Goal: Task Accomplishment & Management: Complete application form

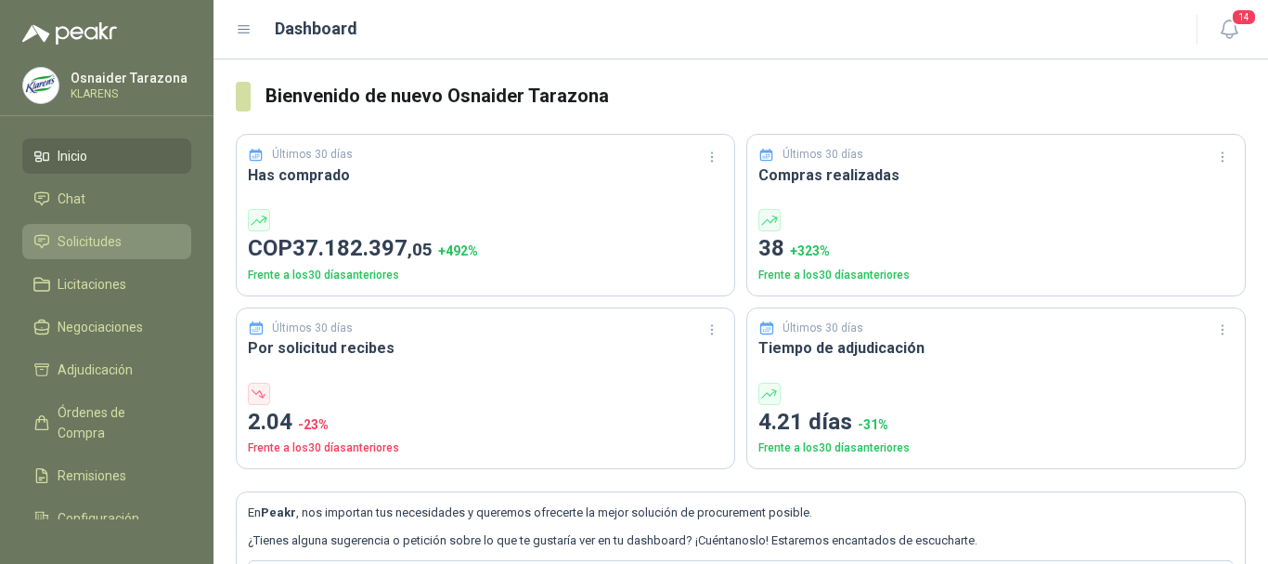
click at [89, 230] on link "Solicitudes" at bounding box center [106, 241] width 169 height 35
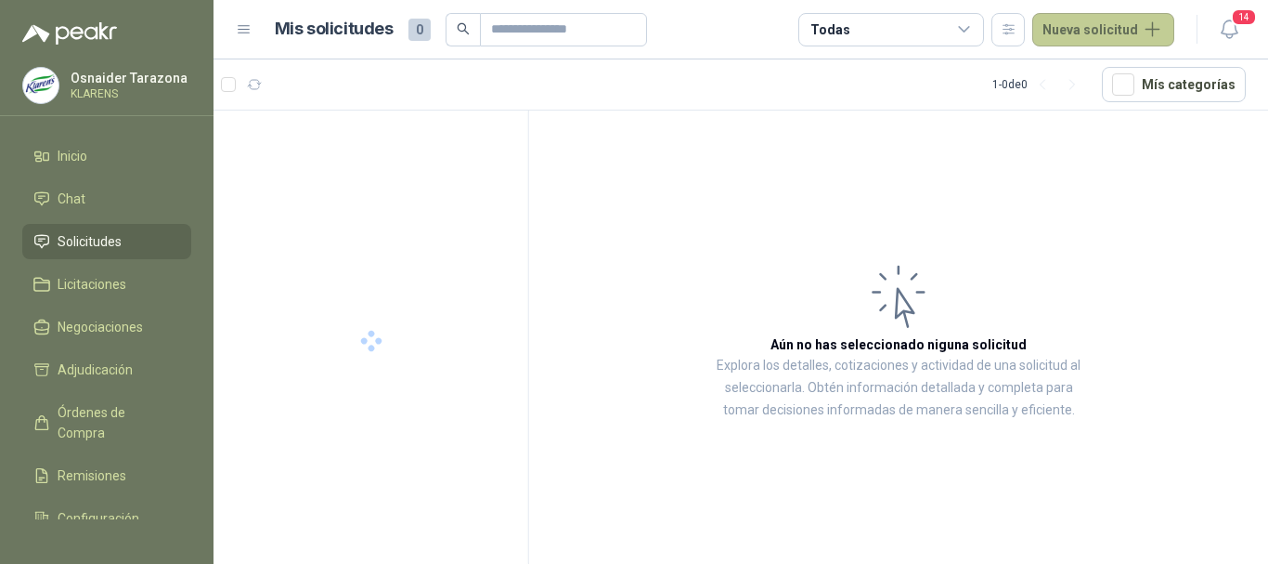
click at [1100, 19] on button "Nueva solicitud" at bounding box center [1103, 29] width 142 height 33
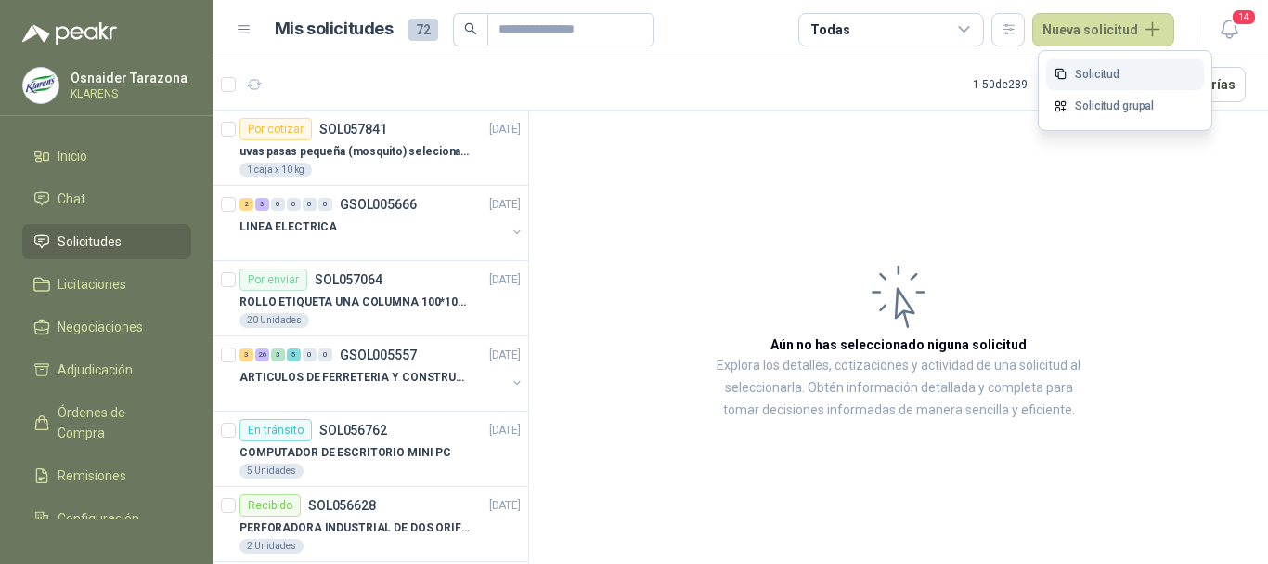
click at [1115, 76] on link "Solicitud" at bounding box center [1125, 74] width 158 height 32
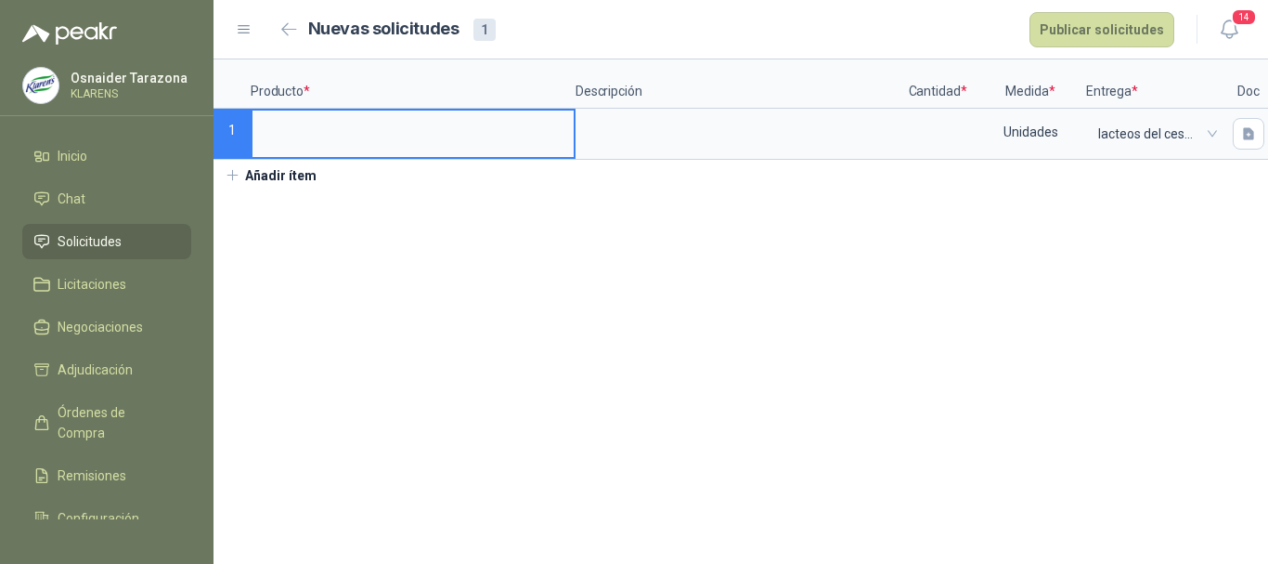
click at [307, 135] on input at bounding box center [413, 128] width 321 height 36
click at [668, 117] on textarea at bounding box center [737, 131] width 321 height 43
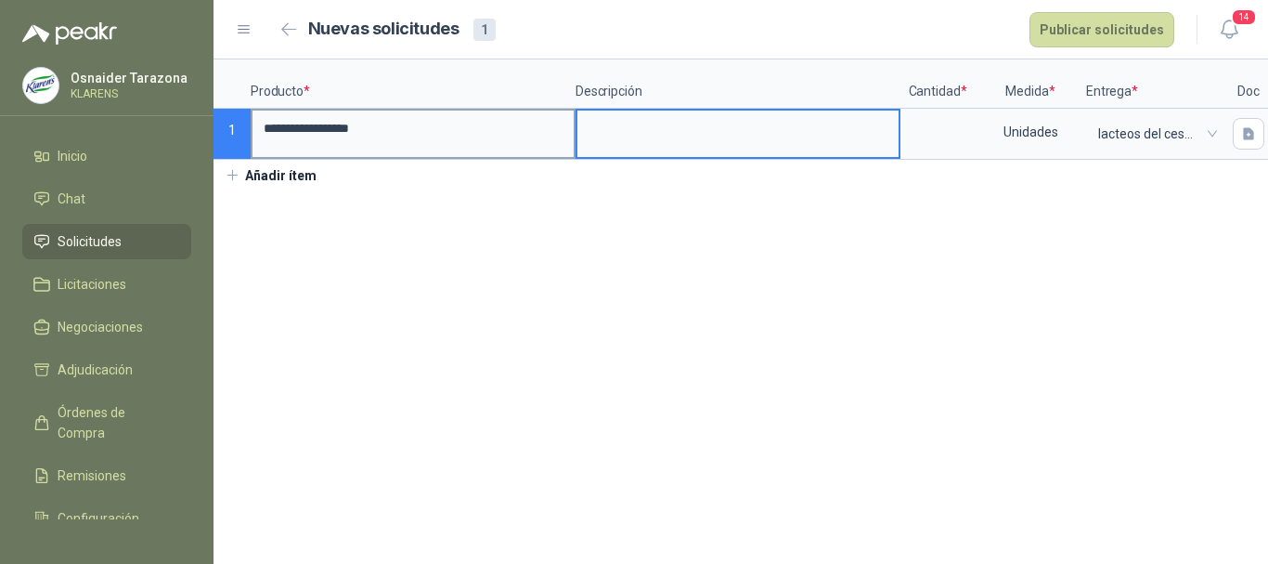
click at [262, 134] on input "**********" at bounding box center [413, 128] width 321 height 36
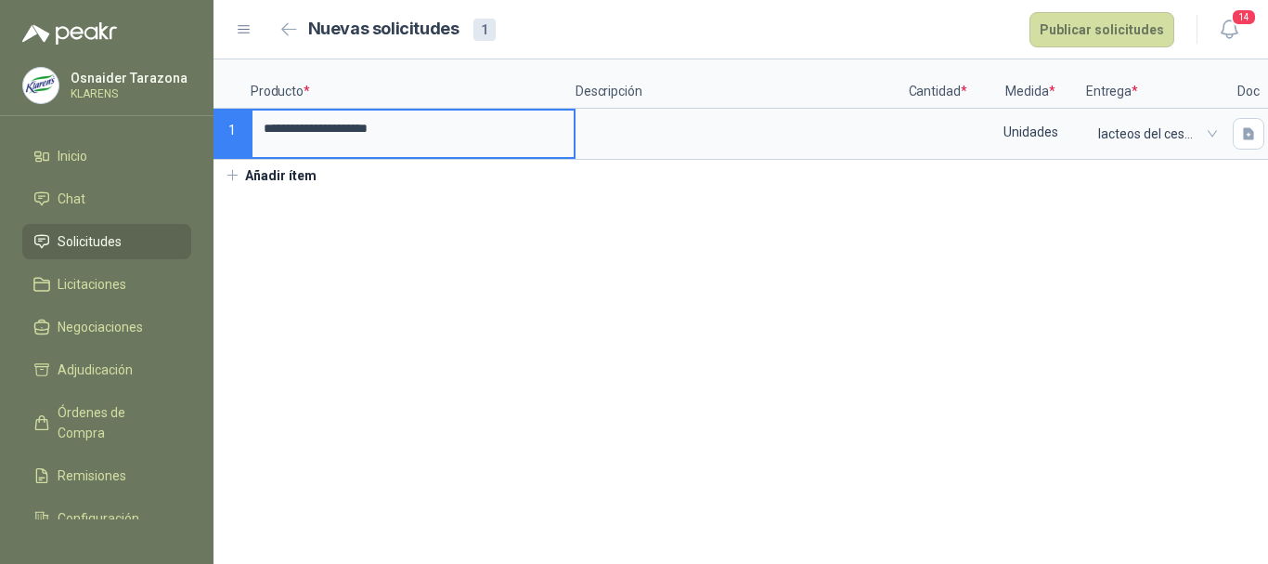
click at [376, 132] on input "**********" at bounding box center [413, 128] width 321 height 36
type input "**********"
click at [773, 123] on textarea at bounding box center [737, 131] width 321 height 43
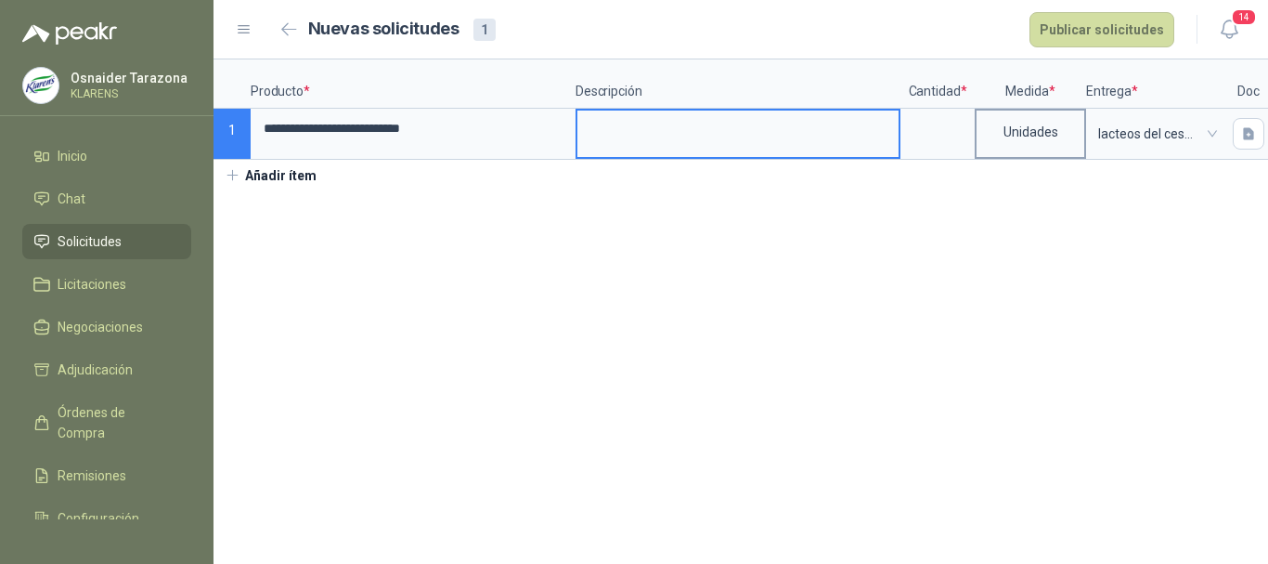
click at [1027, 128] on div "Unidades" at bounding box center [1031, 131] width 108 height 43
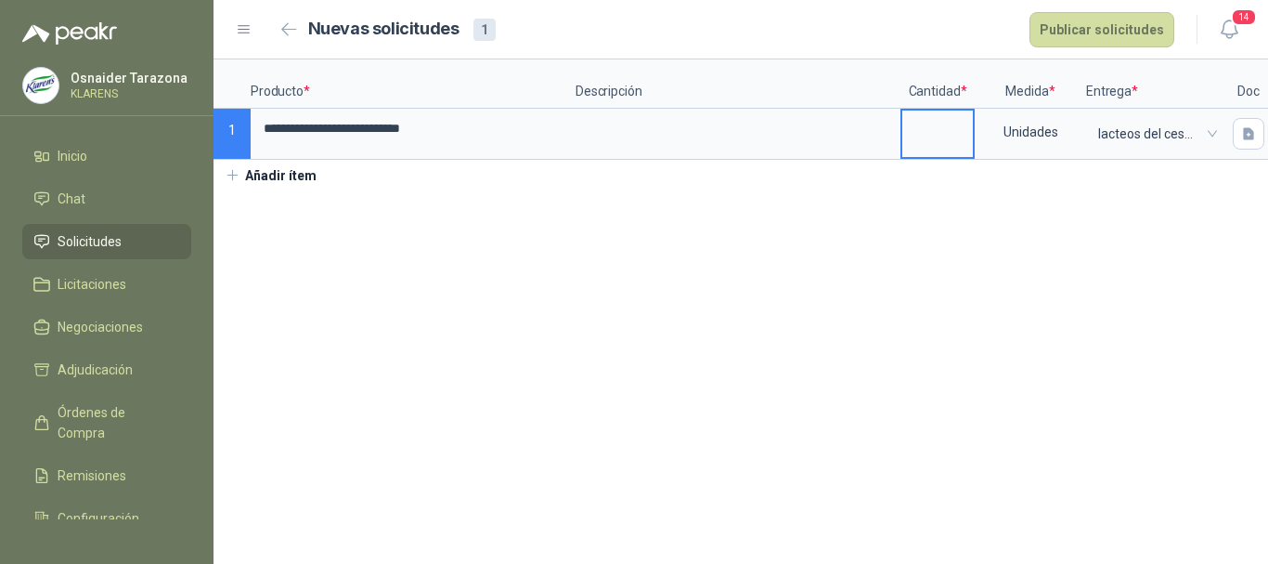
click at [953, 128] on input at bounding box center [937, 128] width 71 height 36
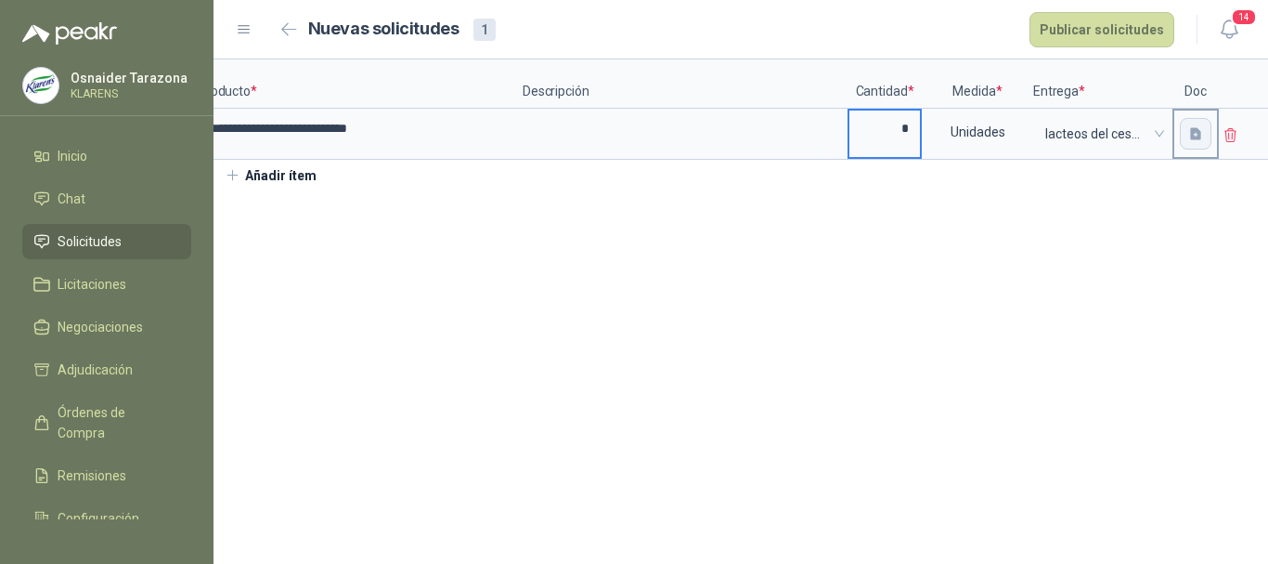
type input "*"
click at [1208, 134] on button "button" at bounding box center [1196, 134] width 32 height 32
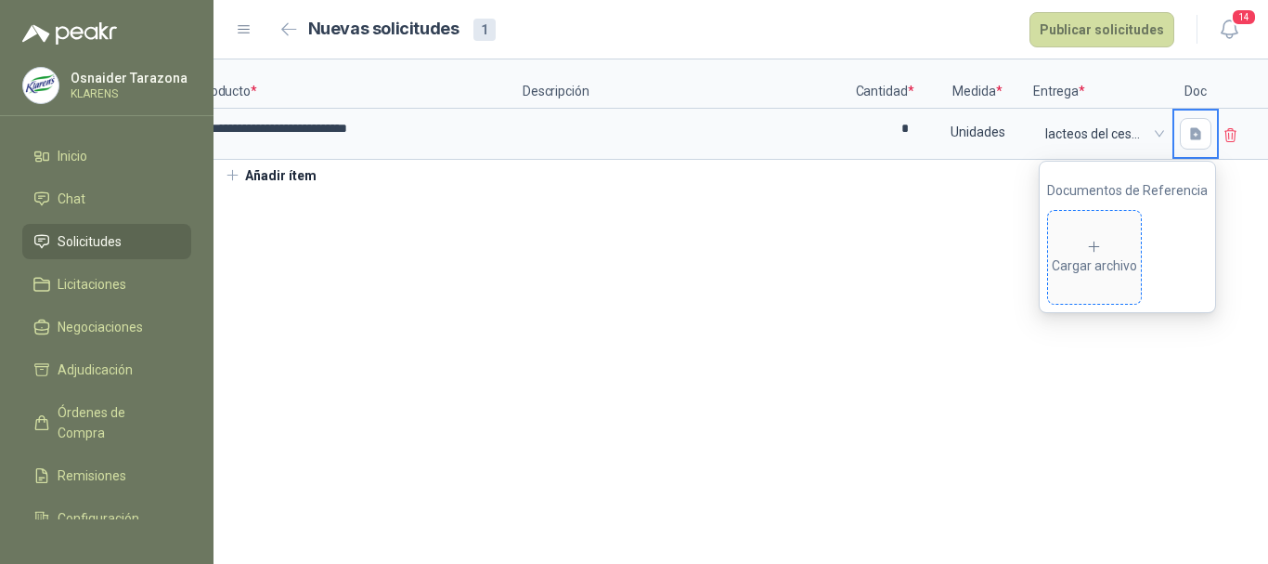
click at [1076, 258] on div "Cargar archivo" at bounding box center [1094, 257] width 85 height 37
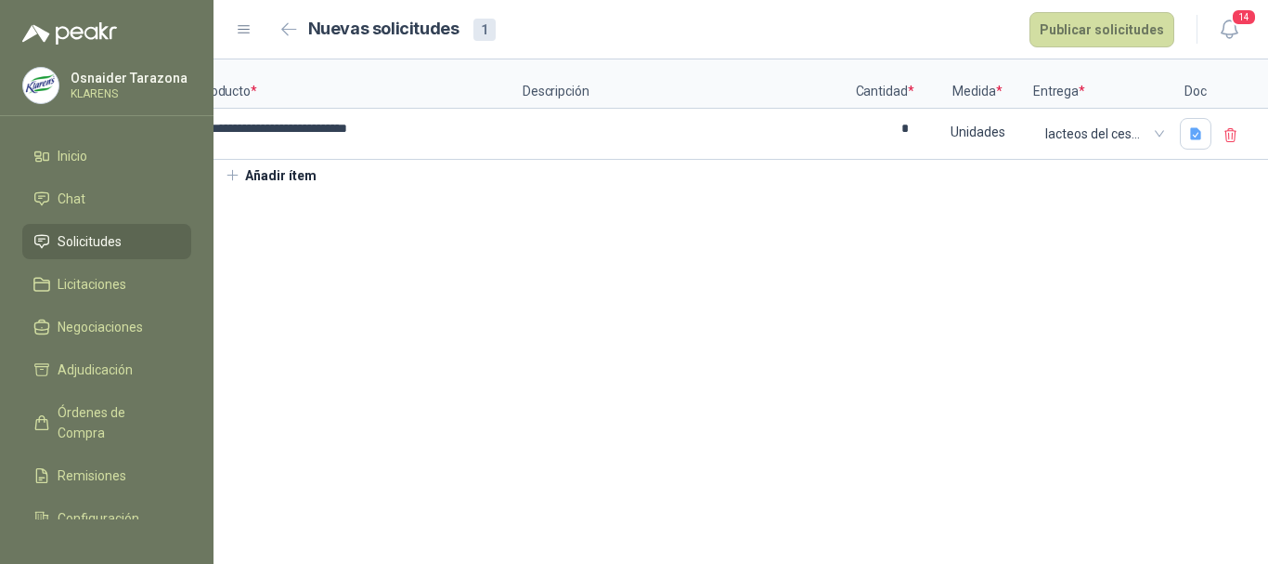
scroll to position [0, 0]
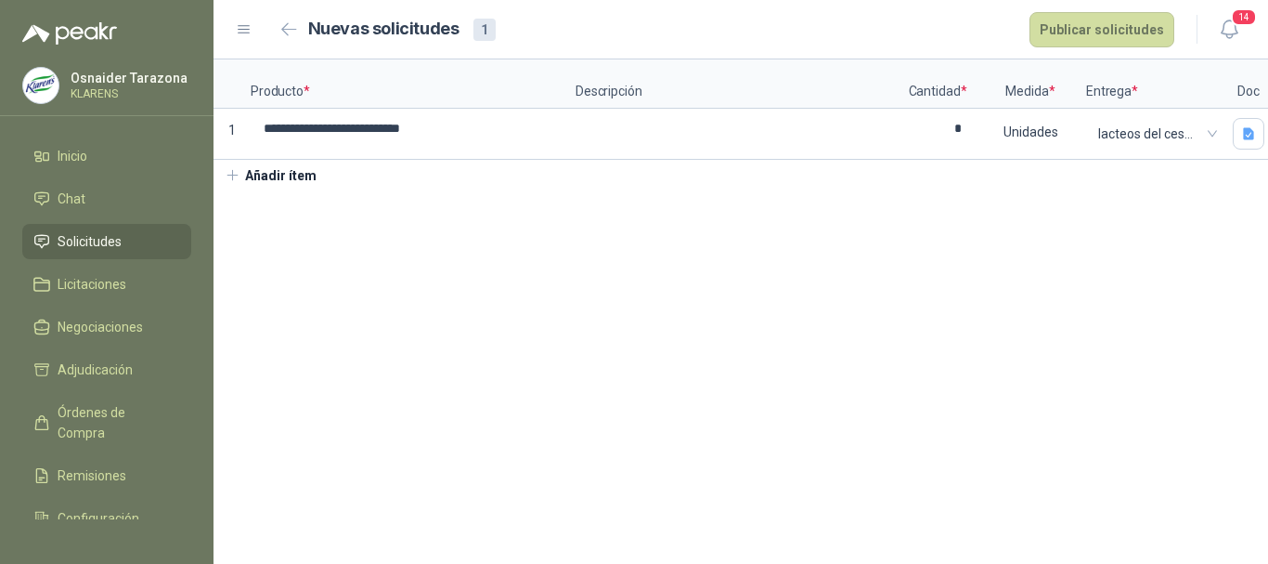
click at [457, 263] on section "**********" at bounding box center [741, 311] width 1055 height 504
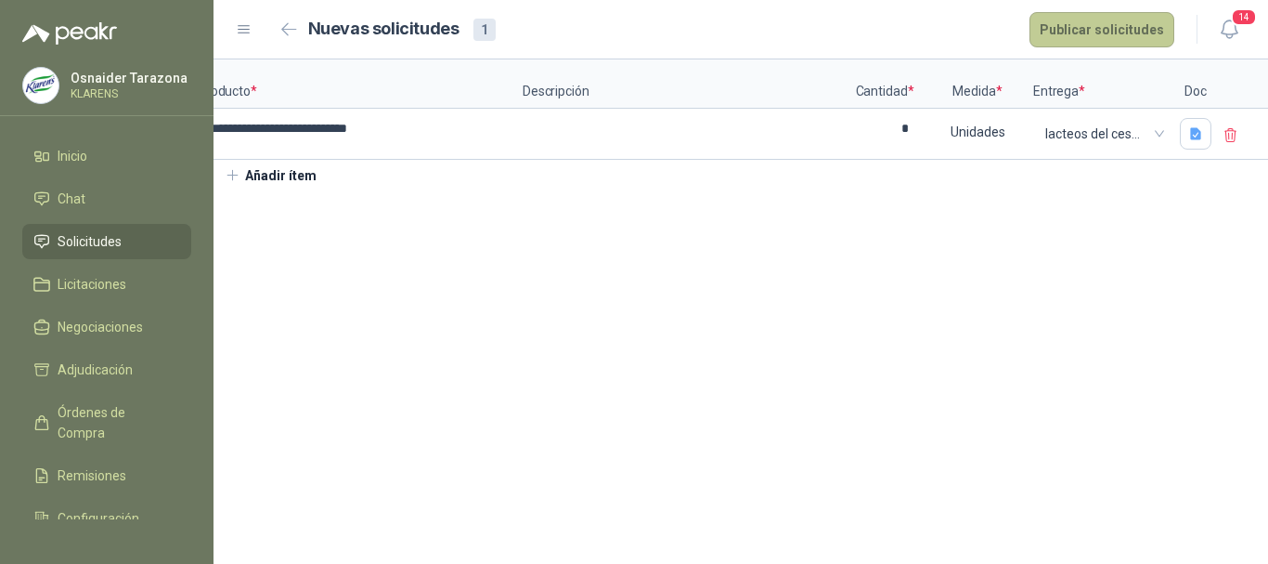
click at [1123, 17] on button "Publicar solicitudes" at bounding box center [1102, 29] width 145 height 35
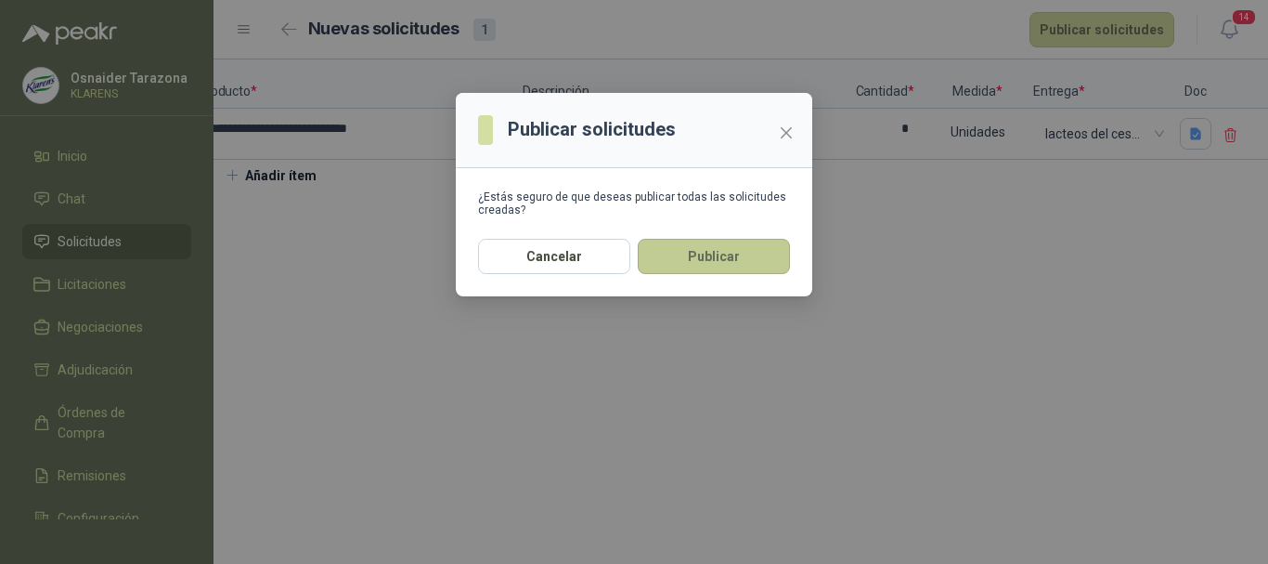
click at [716, 252] on button "Publicar" at bounding box center [714, 256] width 152 height 35
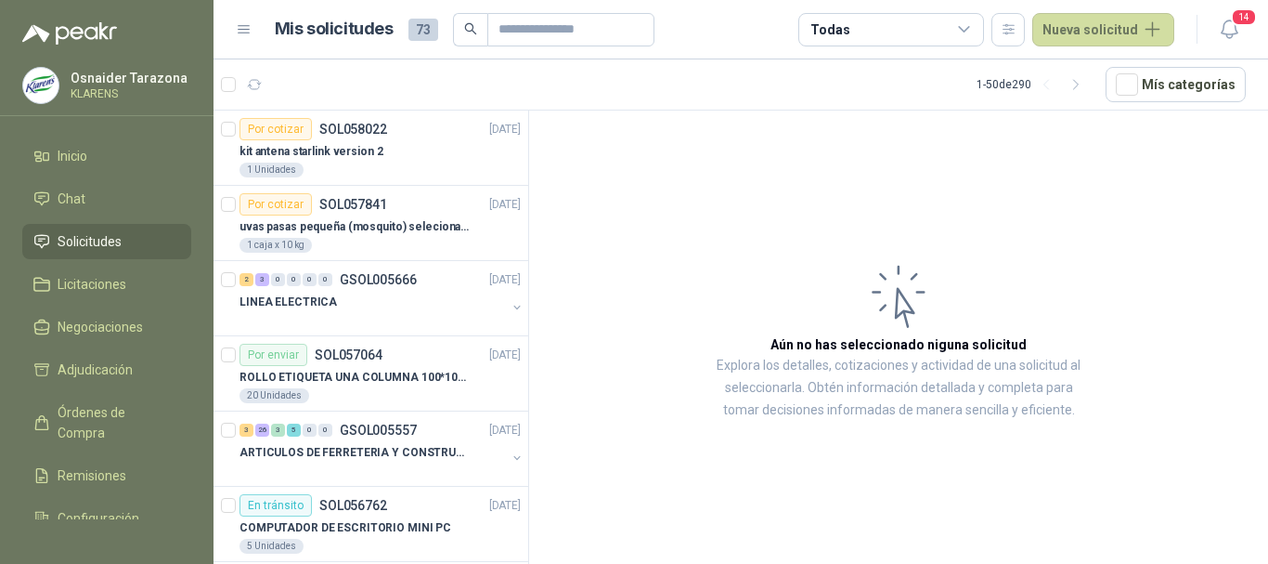
click at [539, 9] on header "Mis solicitudes 73 Todas Nueva solicitud 14" at bounding box center [741, 29] width 1055 height 59
click at [549, 21] on input "text" at bounding box center [564, 30] width 130 height 32
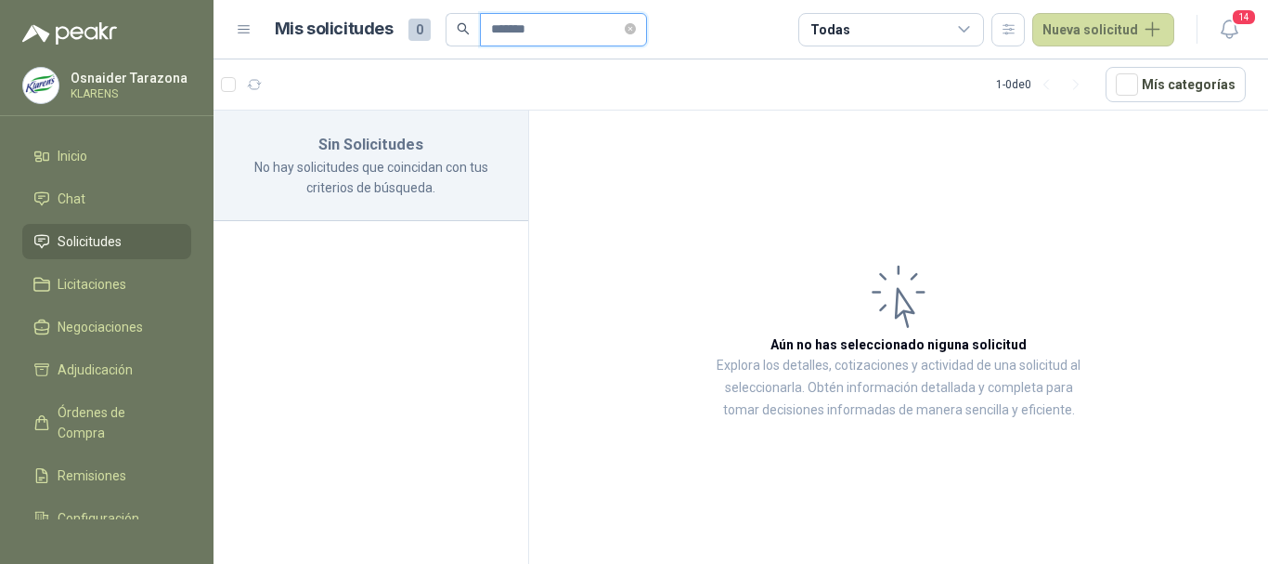
type input "*******"
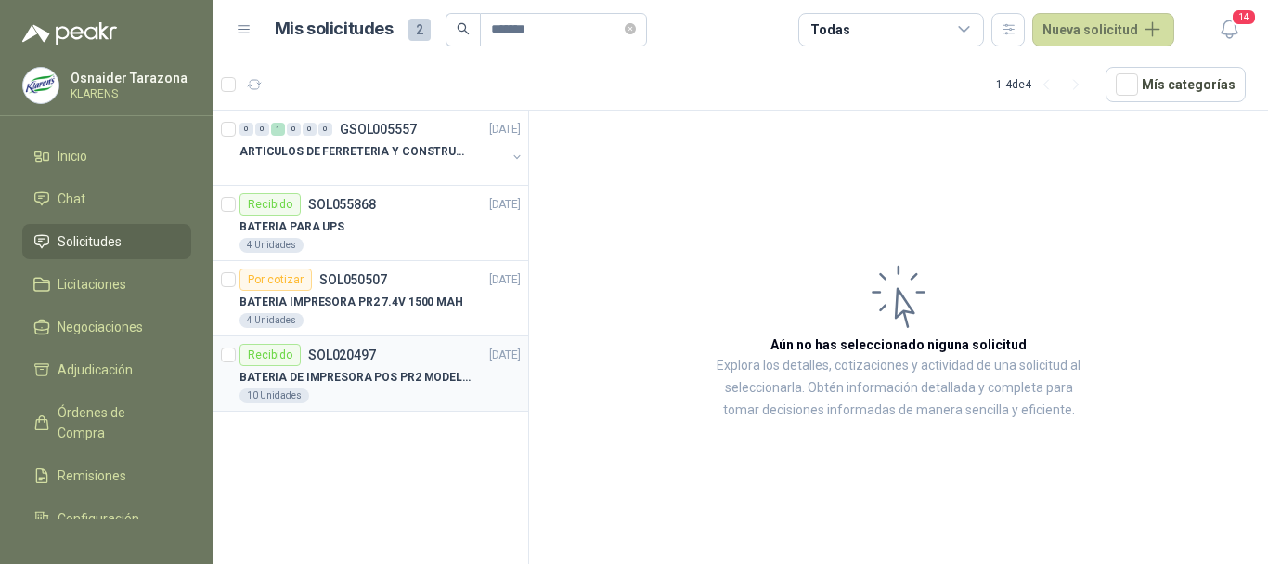
click at [371, 379] on p "BATERIA DE IMPRESORA POS PR2 MODELO 1013A B02 DE 7.4 VOLTEOS Y 1.62 AH, RECARGA…" at bounding box center [355, 378] width 231 height 18
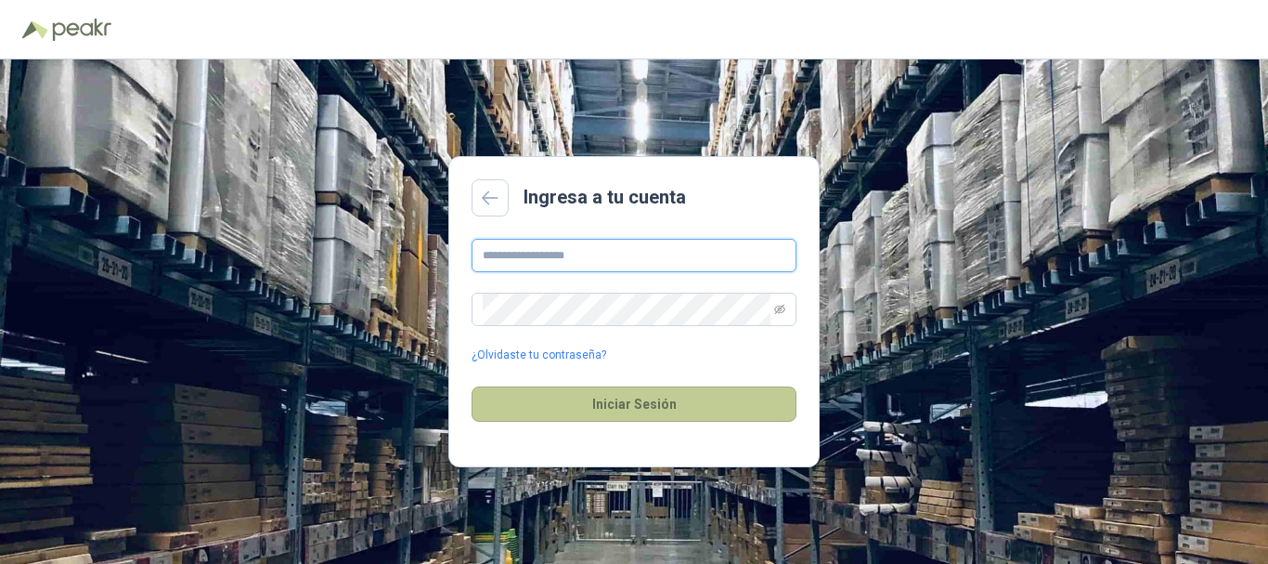
type input "**********"
click at [558, 409] on button "Iniciar Sesión" at bounding box center [634, 403] width 325 height 35
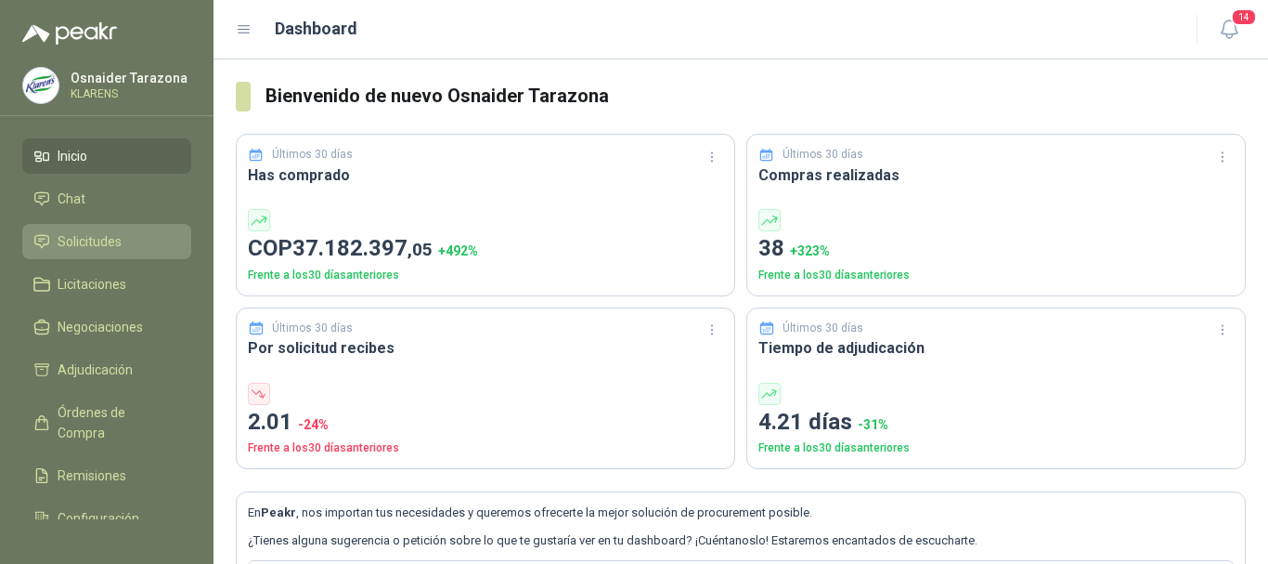
click at [70, 247] on span "Solicitudes" at bounding box center [90, 241] width 64 height 20
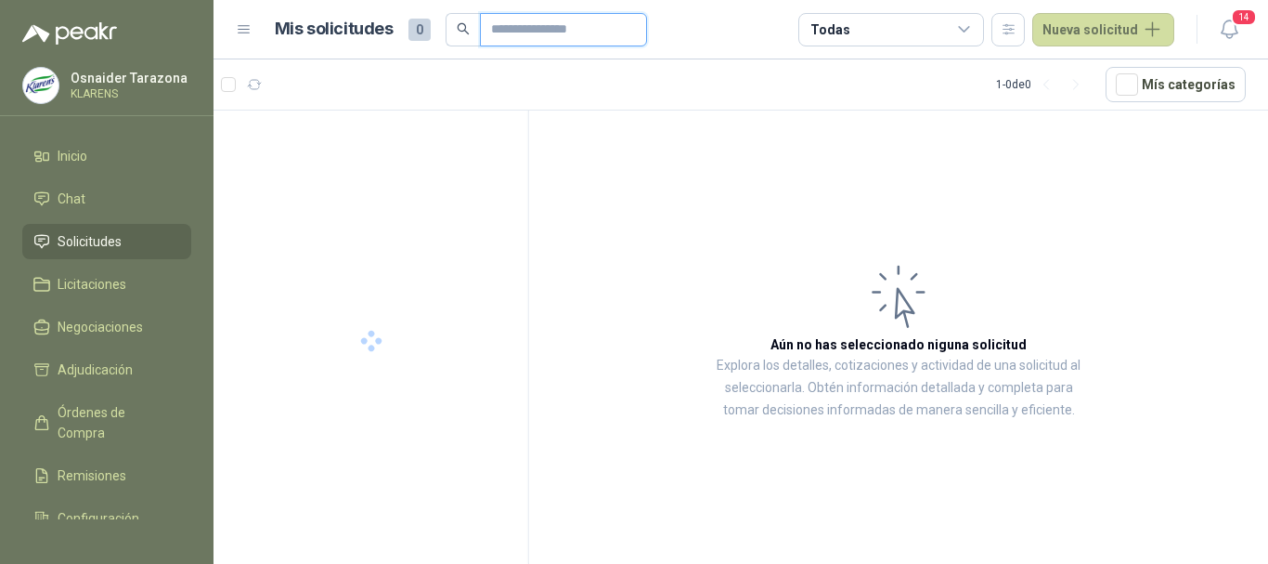
click at [531, 39] on input "text" at bounding box center [556, 30] width 130 height 32
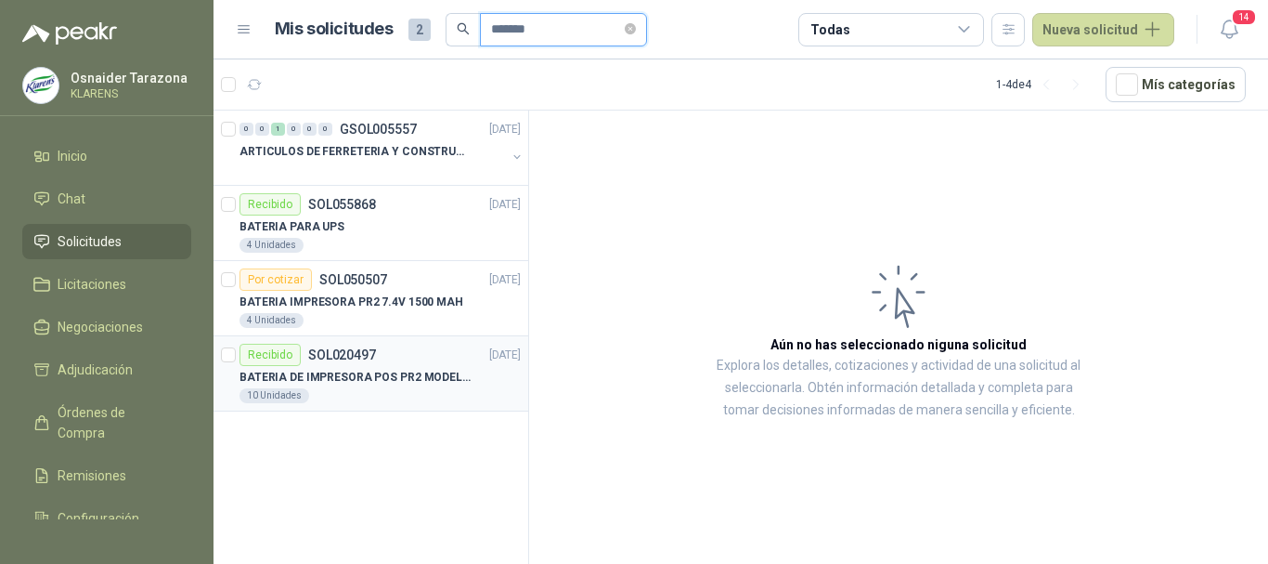
type input "*******"
click at [416, 381] on p "BATERIA DE IMPRESORA POS PR2 MODELO 1013A B02 DE 7.4 VOLTEOS Y 1.62 AH, RECARGA…" at bounding box center [355, 378] width 231 height 18
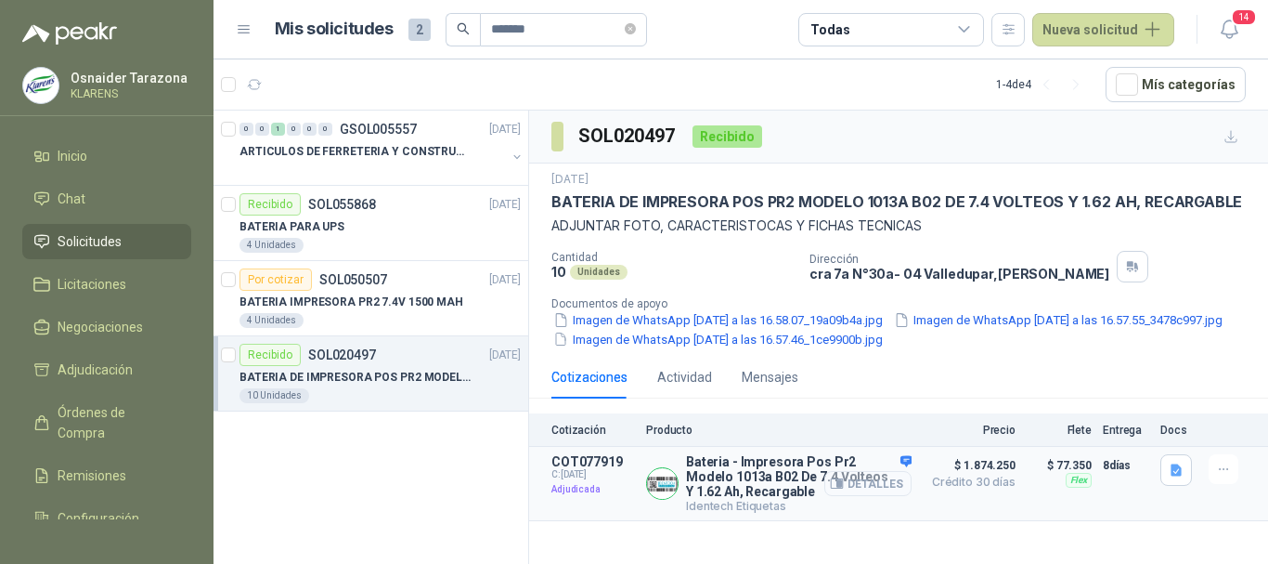
click at [866, 496] on button "Detalles" at bounding box center [867, 483] width 87 height 25
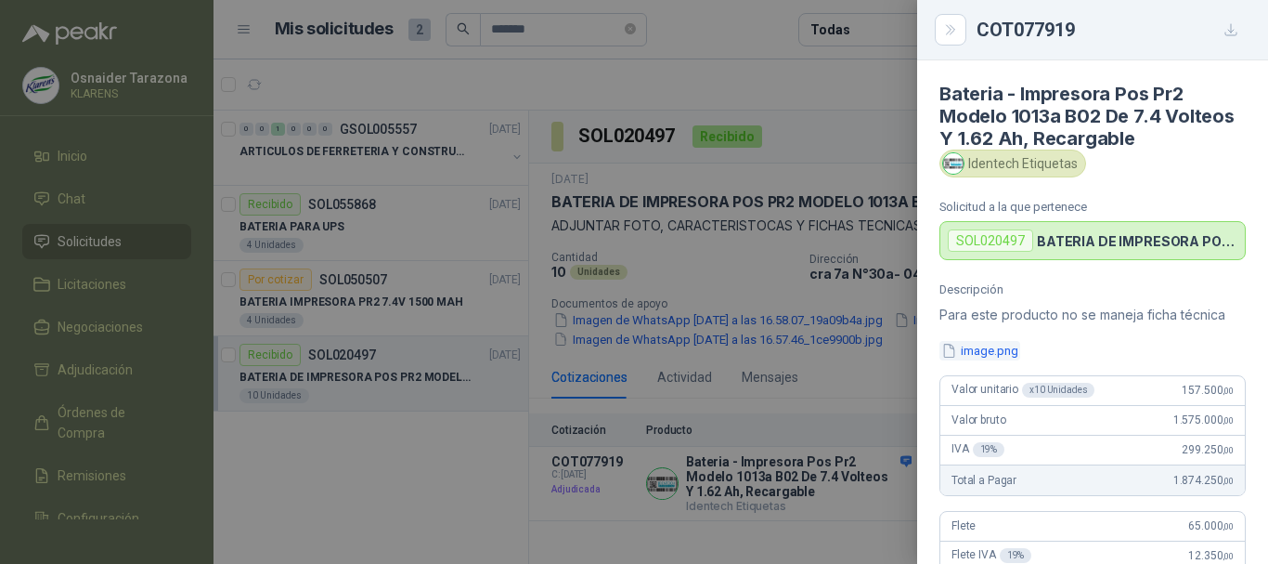
click at [992, 354] on button "image.png" at bounding box center [980, 350] width 81 height 19
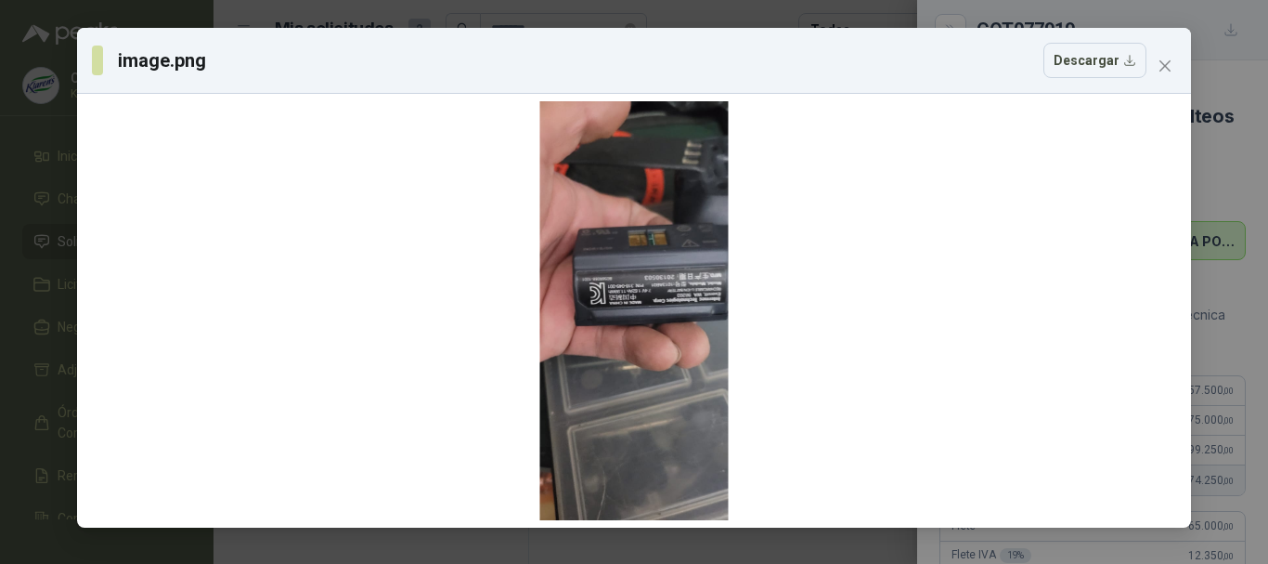
click at [0, 162] on div "image.png Descargar" at bounding box center [634, 282] width 1268 height 564
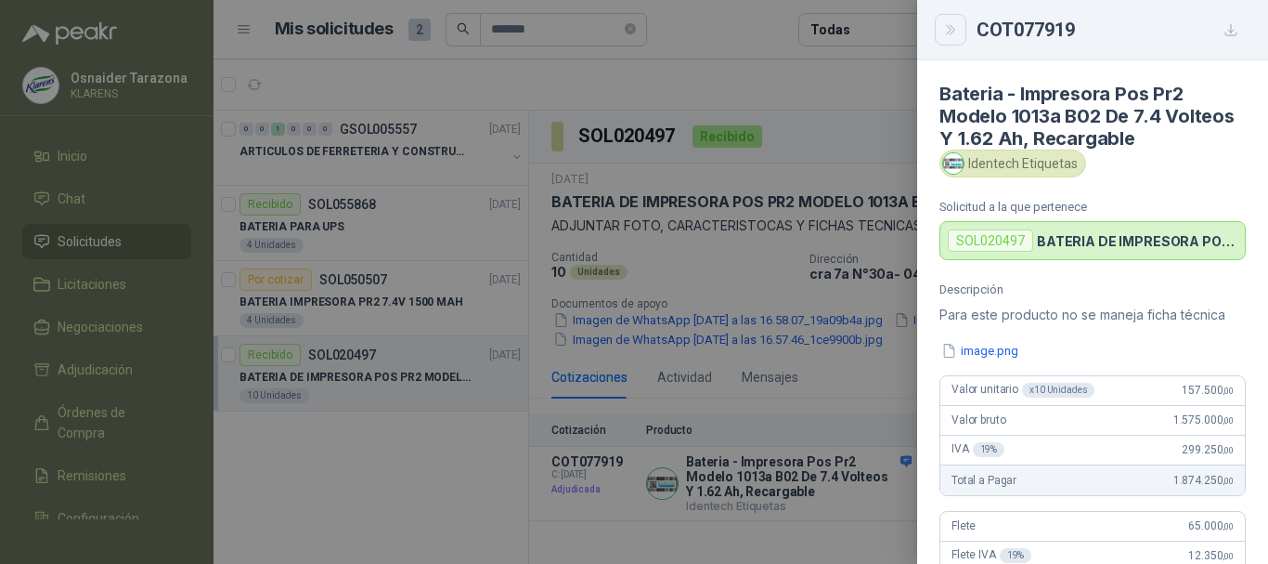
click at [958, 32] on icon "Close" at bounding box center [951, 30] width 16 height 16
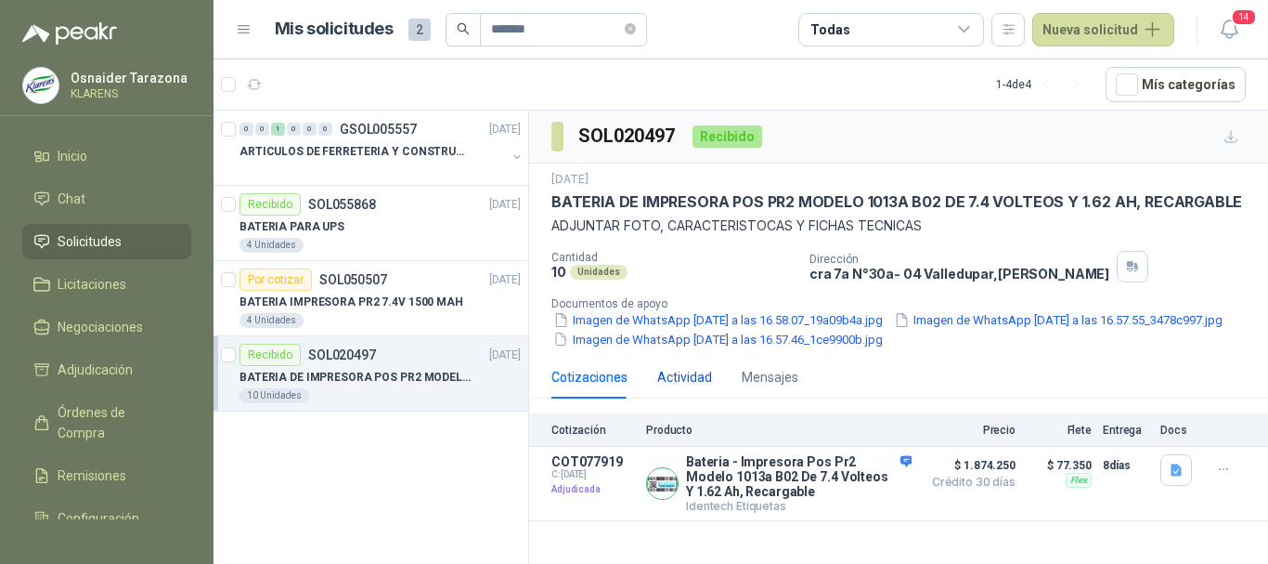
click at [701, 387] on div "Actividad" at bounding box center [684, 377] width 55 height 20
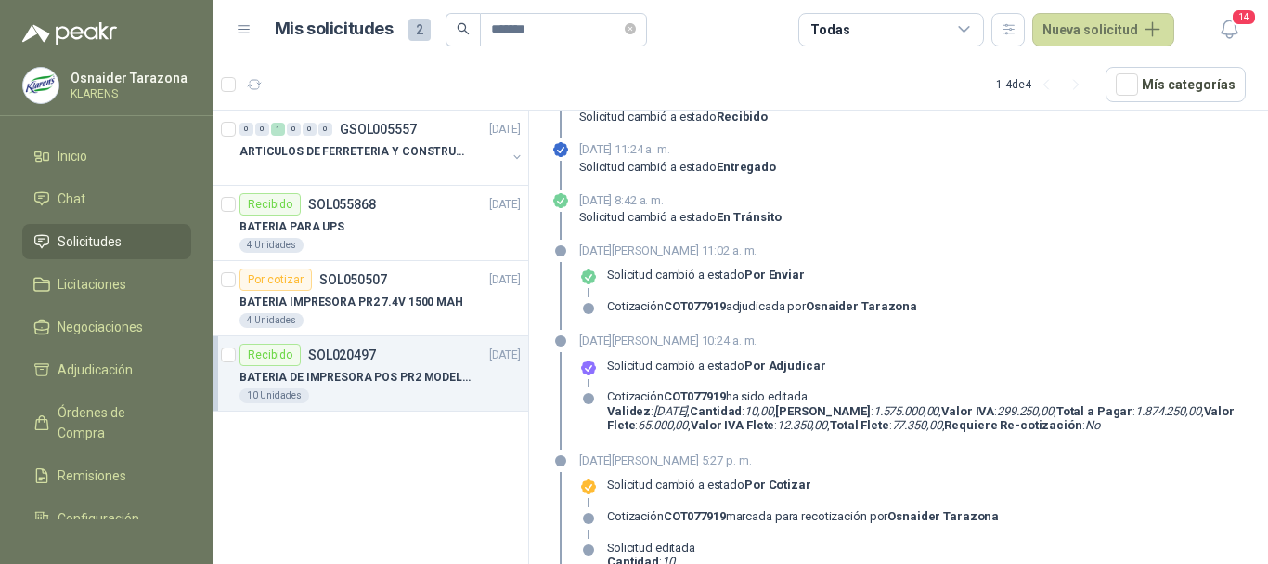
scroll to position [141, 0]
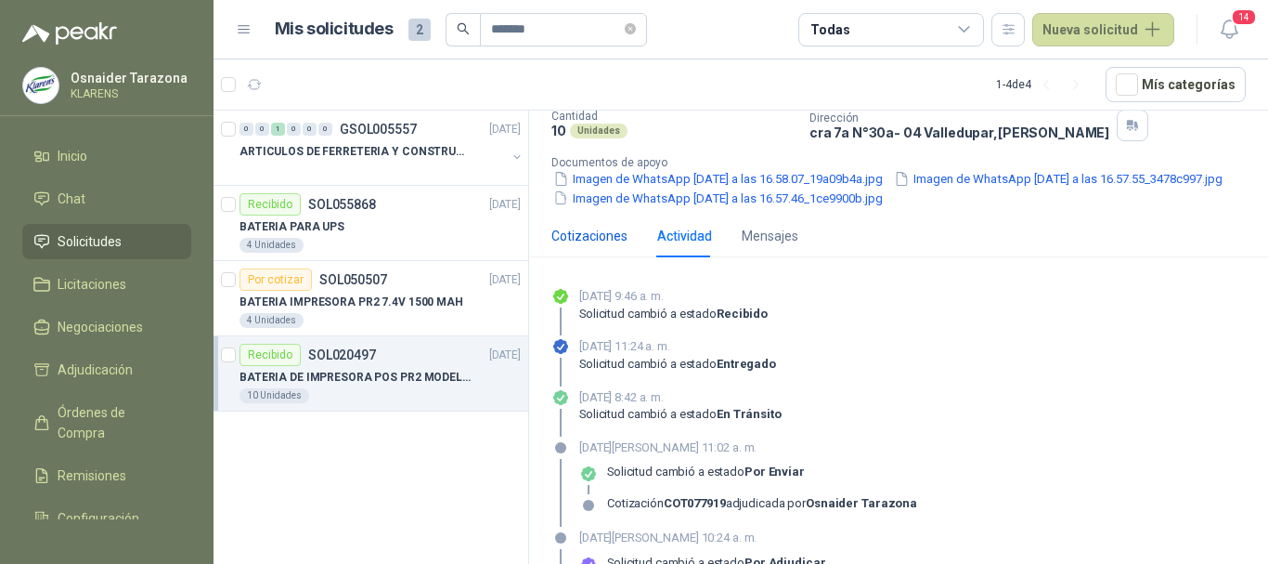
click at [604, 246] on div "Cotizaciones" at bounding box center [589, 236] width 76 height 20
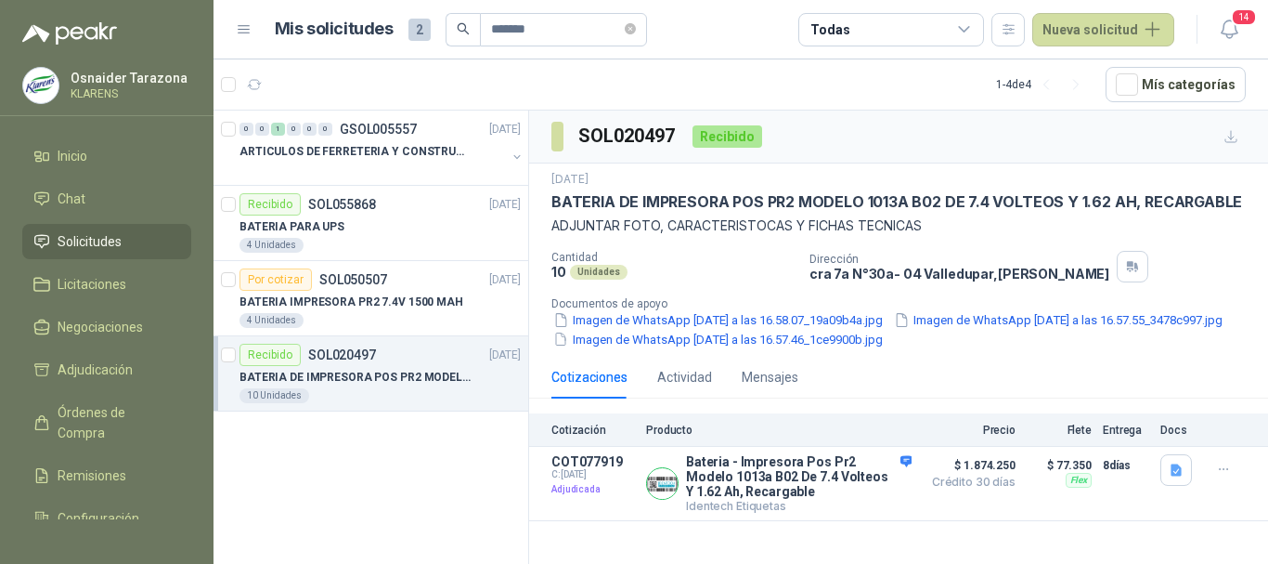
click at [590, 436] on p "Cotización" at bounding box center [593, 429] width 84 height 13
click at [674, 436] on p "Producto" at bounding box center [779, 429] width 266 height 13
click at [842, 487] on icon "button" at bounding box center [839, 483] width 5 height 7
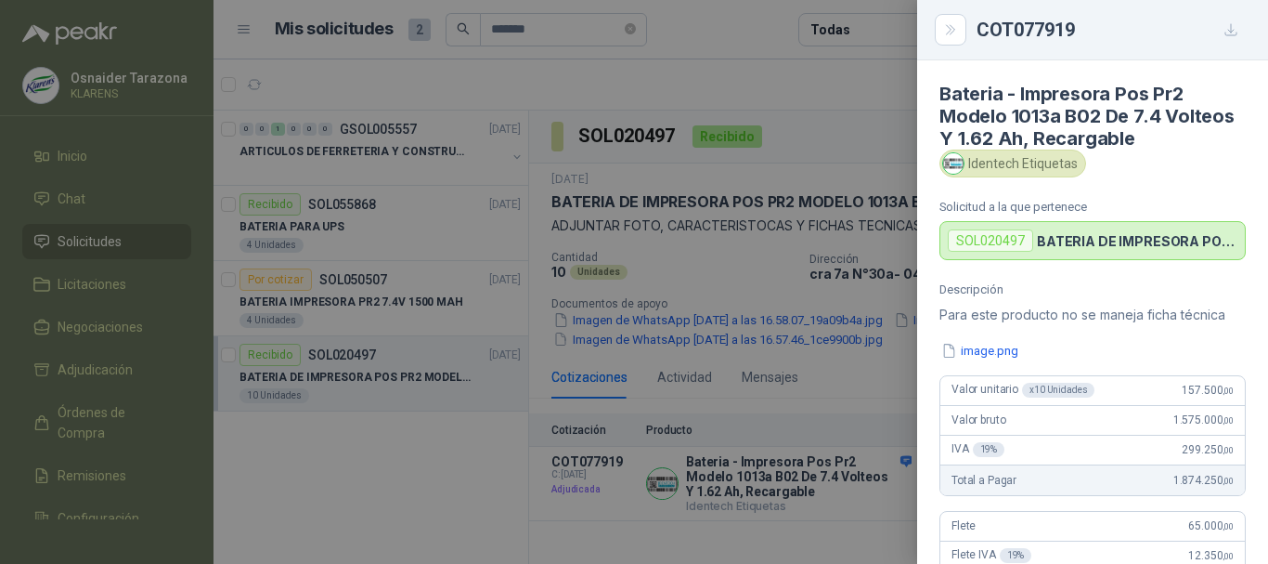
click at [850, 322] on div at bounding box center [634, 282] width 1268 height 564
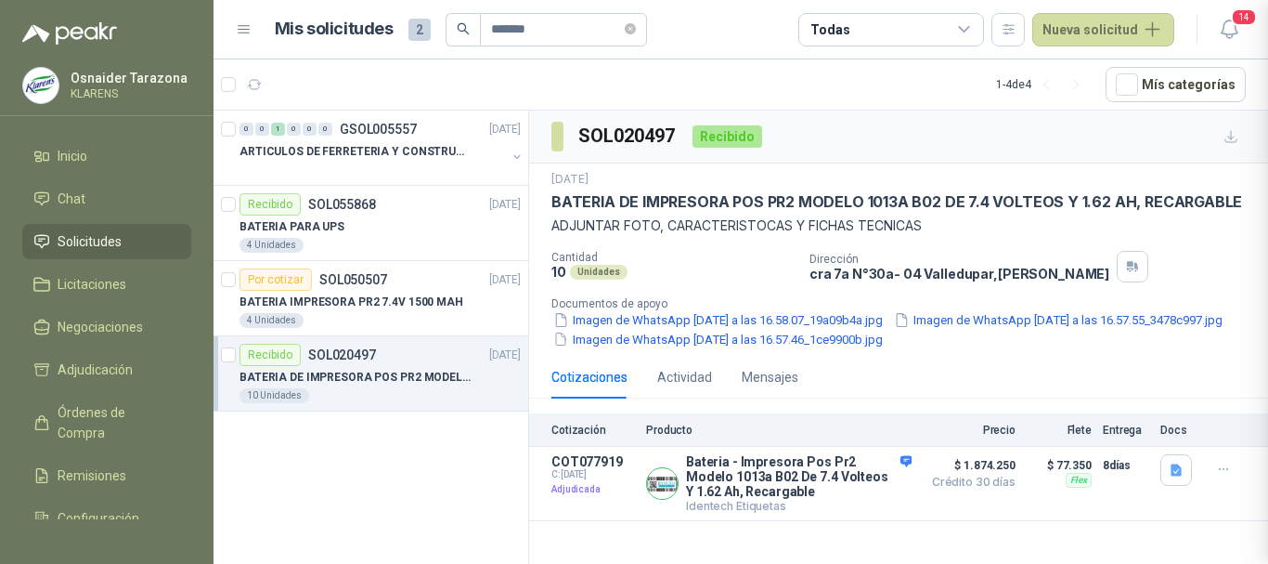
scroll to position [471, 0]
click at [669, 386] on div "Actividad" at bounding box center [684, 377] width 55 height 20
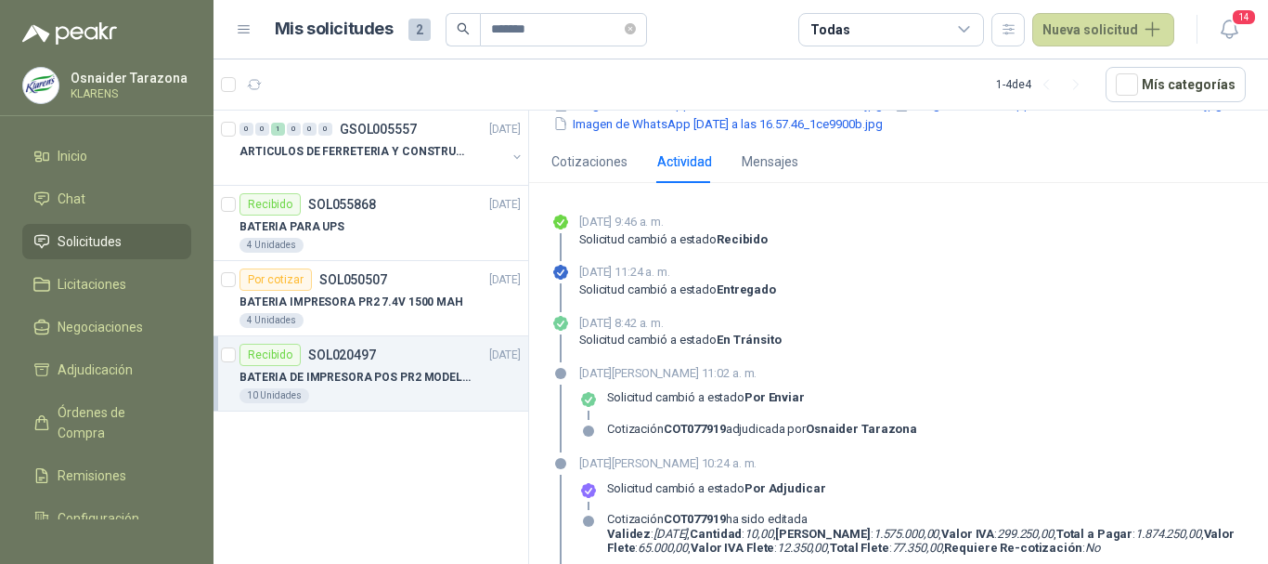
scroll to position [186, 0]
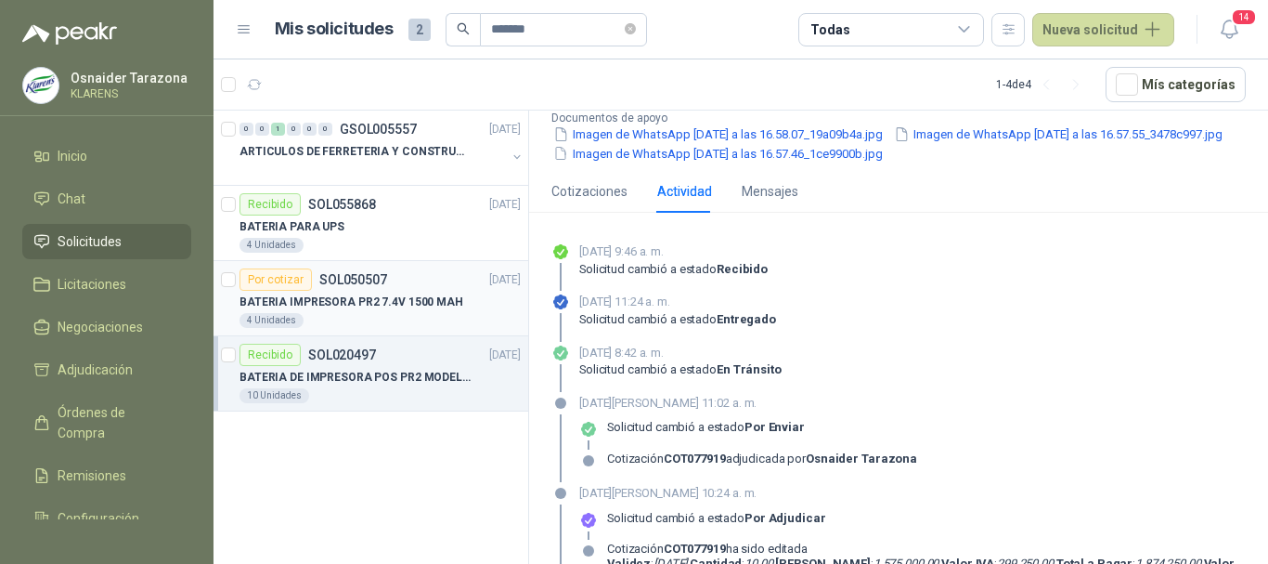
click at [370, 306] on p "BATERIA IMPRESORA PR2 7.4V 1500 MAH" at bounding box center [352, 302] width 224 height 18
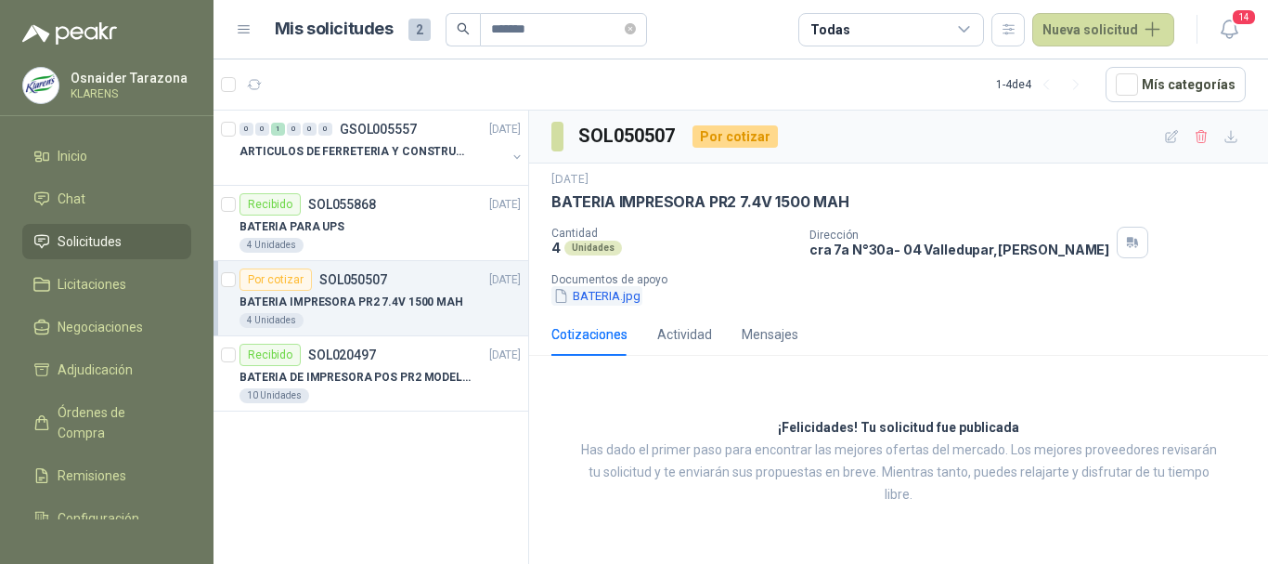
click at [593, 292] on button "BATERIA.jpg" at bounding box center [596, 295] width 91 height 19
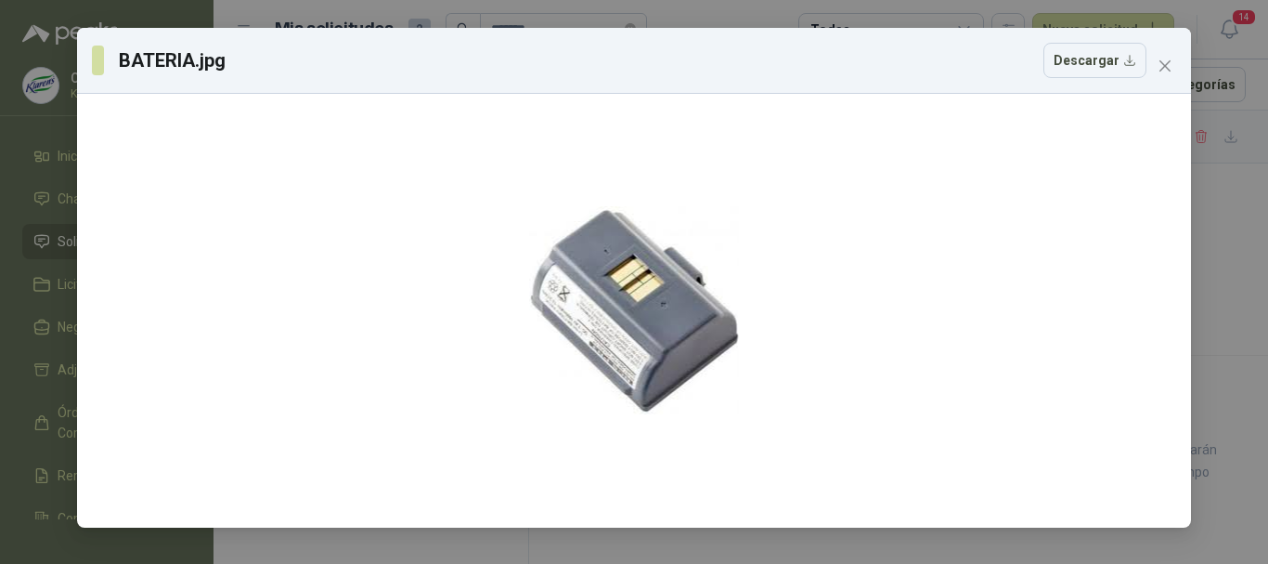
click at [0, 224] on div "BATERIA.jpg Descargar" at bounding box center [634, 282] width 1268 height 564
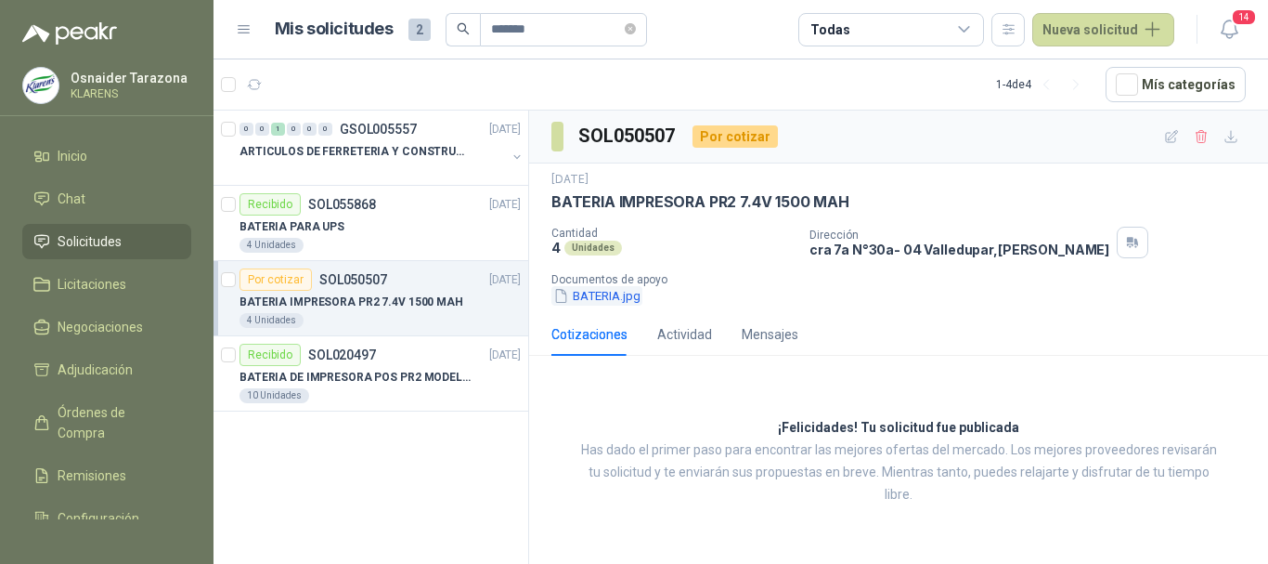
click at [625, 300] on button "BATERIA.jpg" at bounding box center [596, 295] width 91 height 19
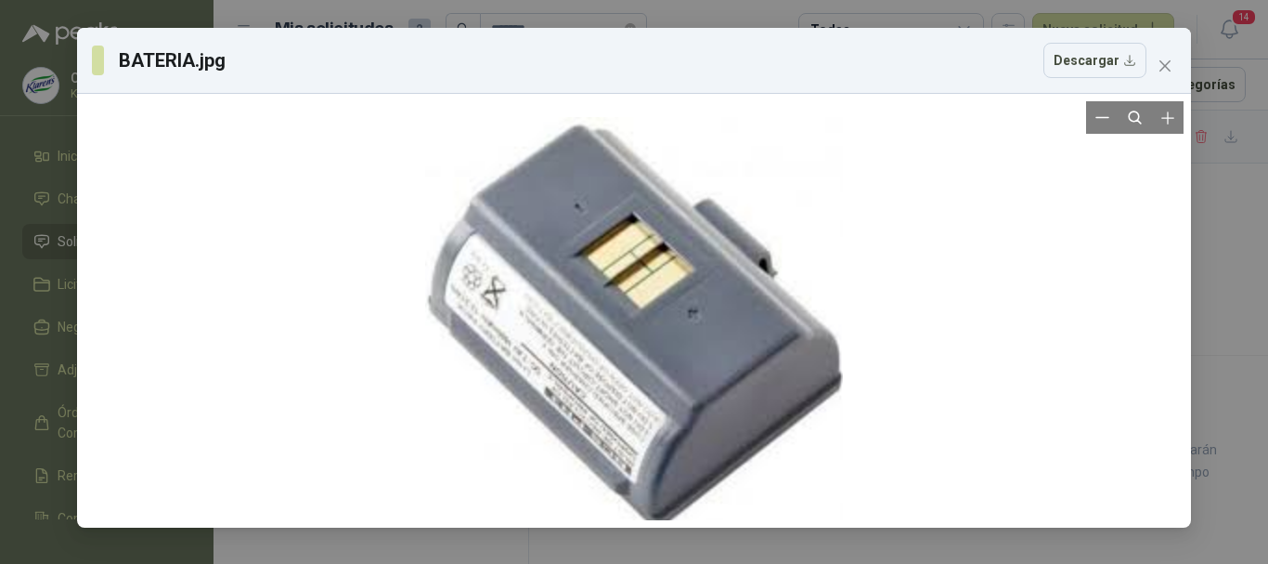
drag, startPoint x: 678, startPoint y: 290, endPoint x: 678, endPoint y: 396, distance: 106.8
click at [678, 396] on div at bounding box center [634, 325] width 418 height 837
click at [0, 181] on div "BATERIA.jpg Descargar" at bounding box center [634, 282] width 1268 height 564
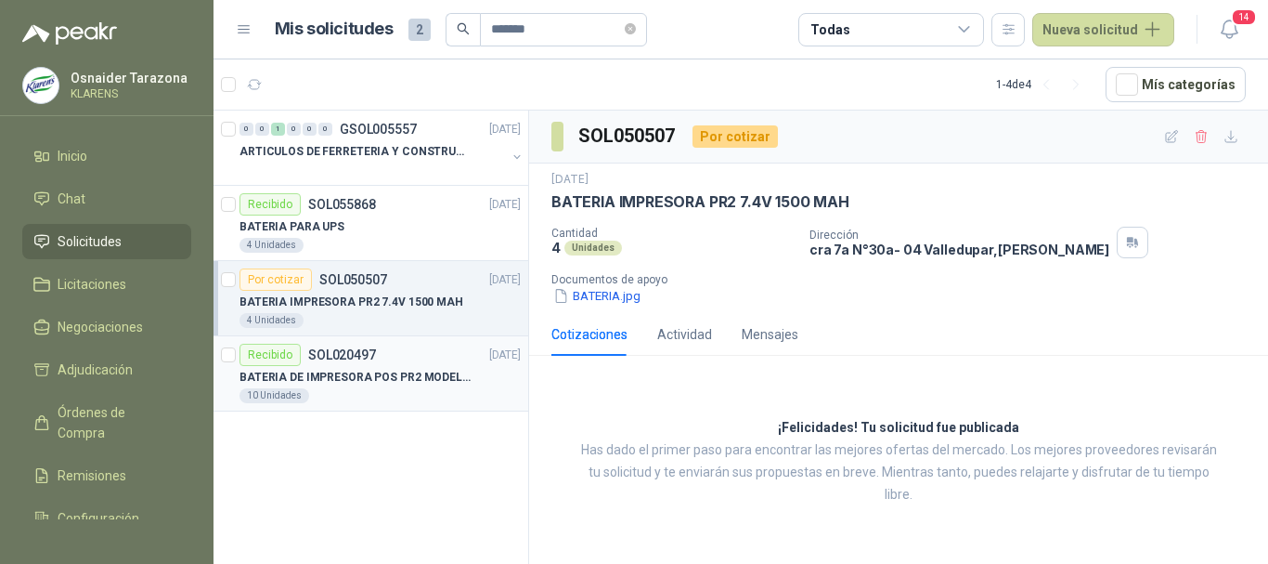
click at [424, 376] on p "BATERIA DE IMPRESORA POS PR2 MODELO 1013A B02 DE 7.4 VOLTEOS Y 1.62 AH, RECARGA…" at bounding box center [355, 378] width 231 height 18
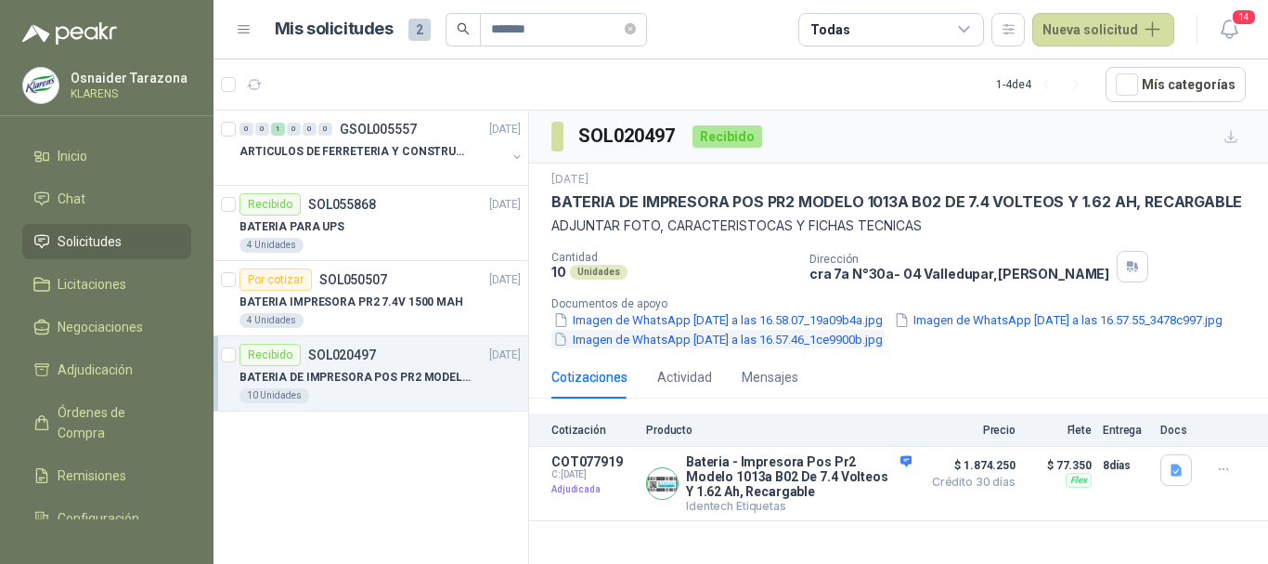
click at [741, 349] on button "Imagen de WhatsApp [DATE] a las 16.57.46_1ce9900b.jpg" at bounding box center [717, 339] width 333 height 19
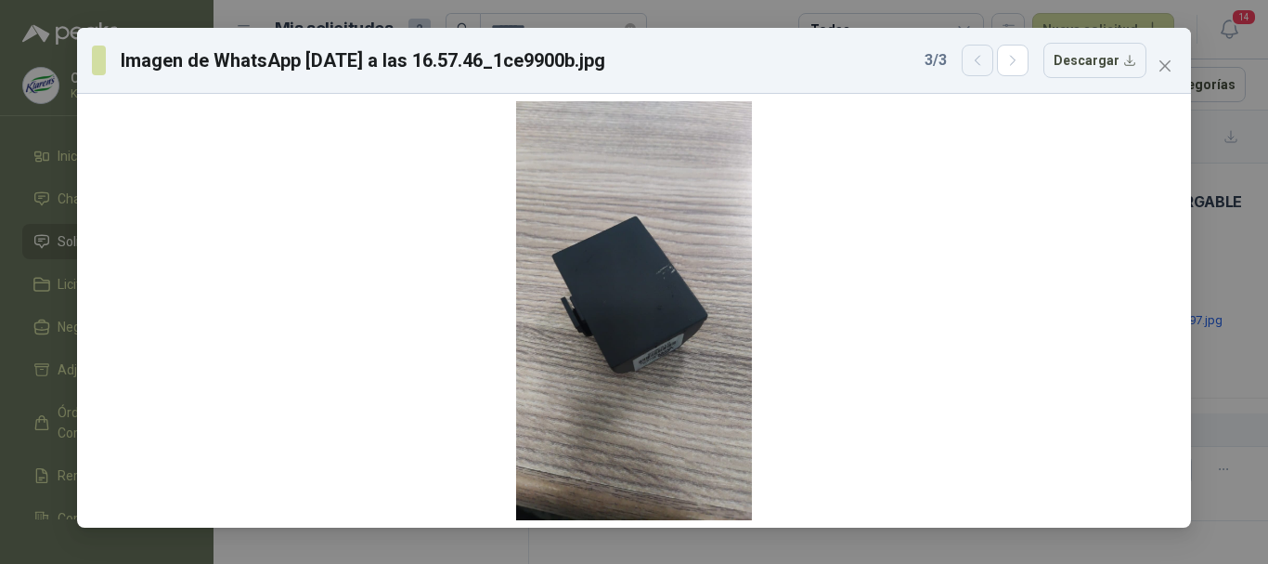
click at [981, 65] on icon "button" at bounding box center [978, 61] width 16 height 16
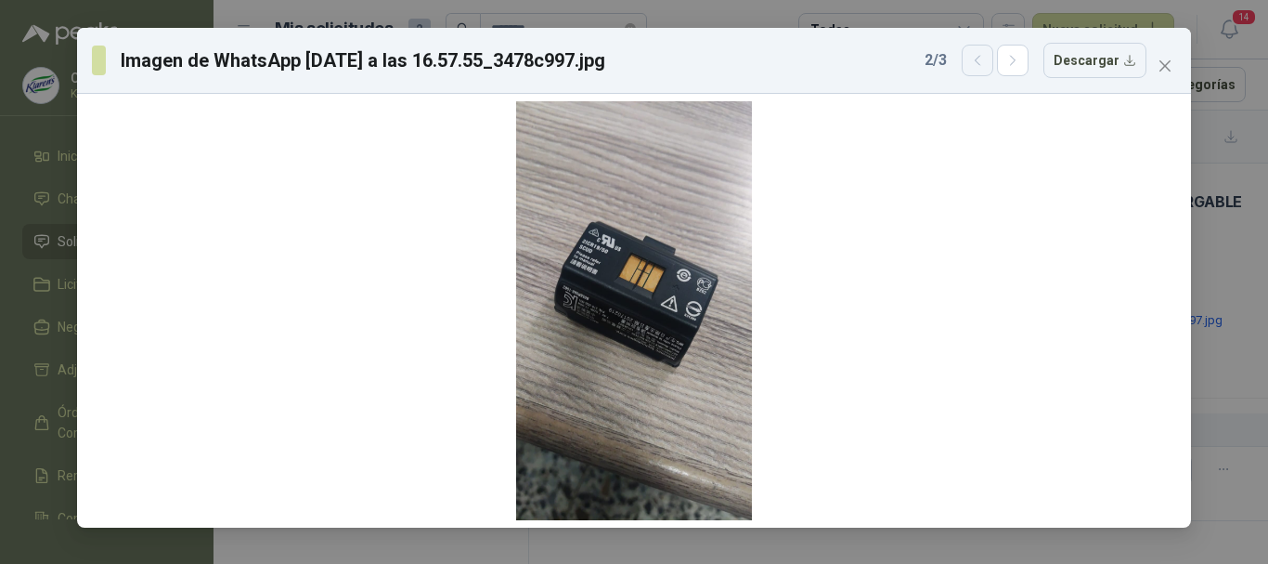
click at [981, 65] on icon "button" at bounding box center [978, 61] width 16 height 16
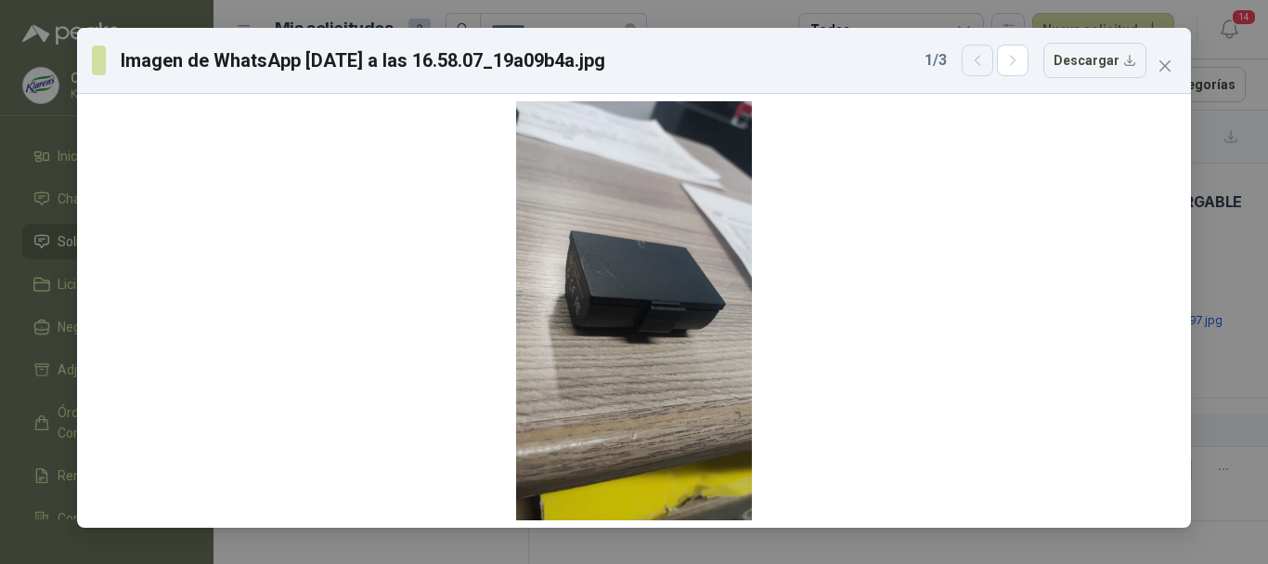
click at [981, 65] on icon "button" at bounding box center [978, 61] width 16 height 16
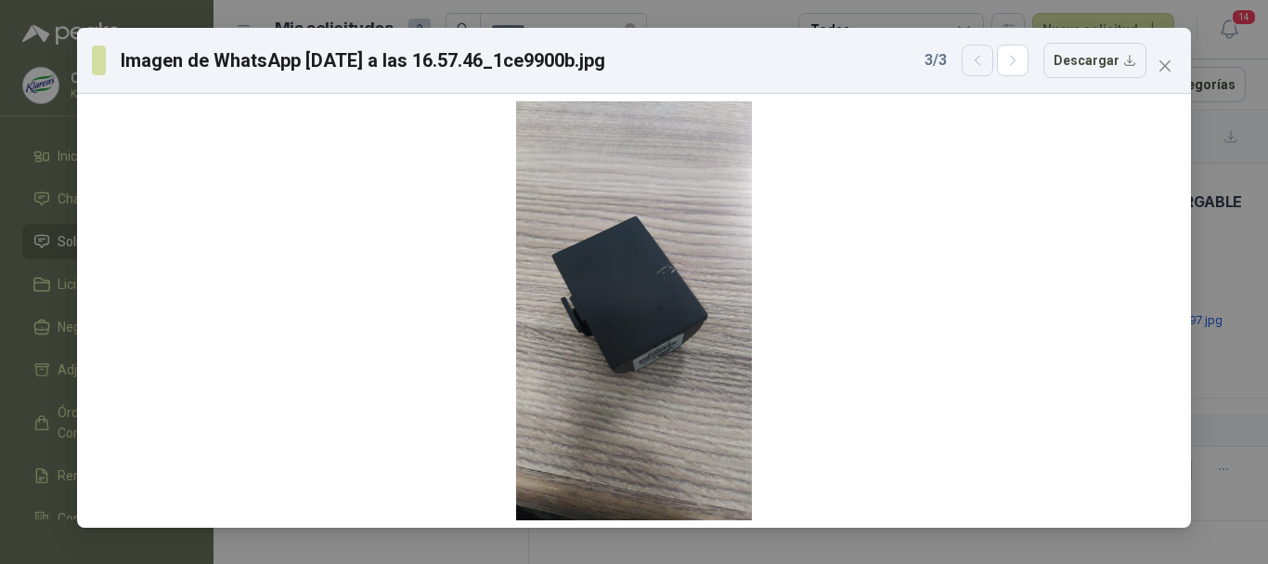
click at [981, 65] on icon "button" at bounding box center [978, 61] width 16 height 16
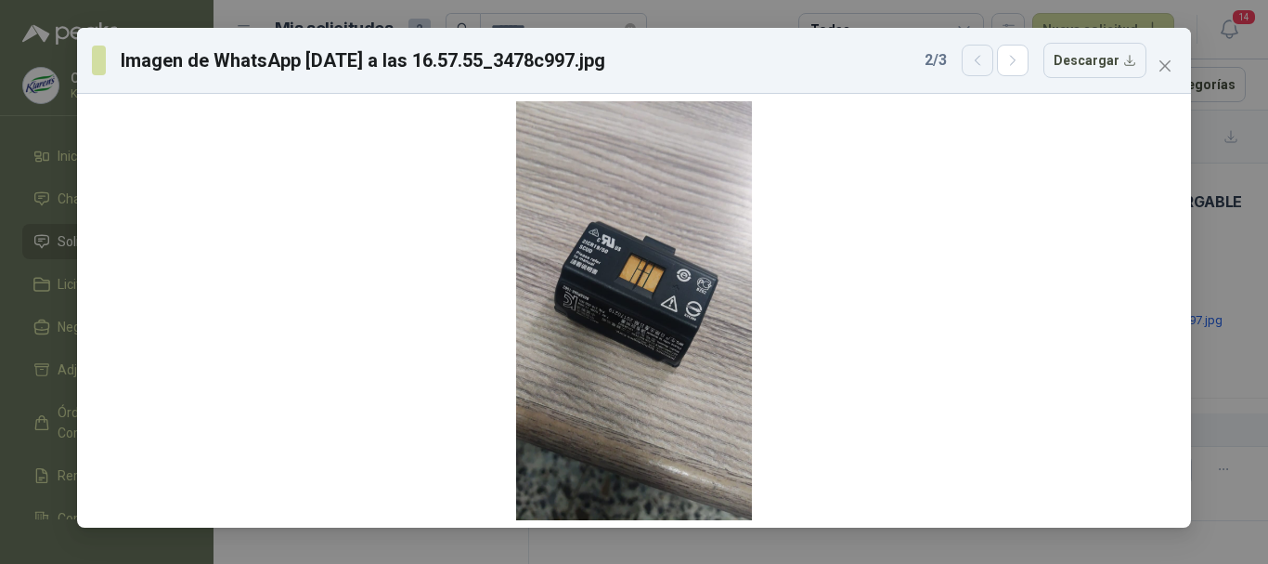
click at [981, 65] on icon "button" at bounding box center [978, 61] width 16 height 16
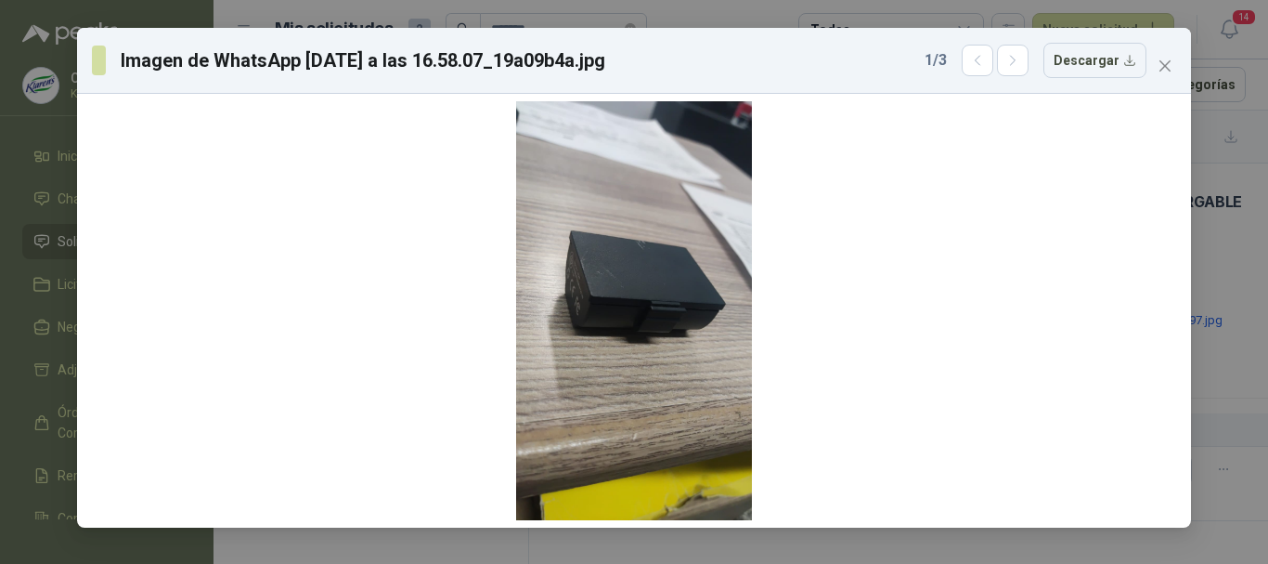
click at [0, 234] on div "Imagen de WhatsApp [DATE] a las 16.58.07_19a09b4a.jpg 1 / 3 Descargar" at bounding box center [634, 282] width 1268 height 564
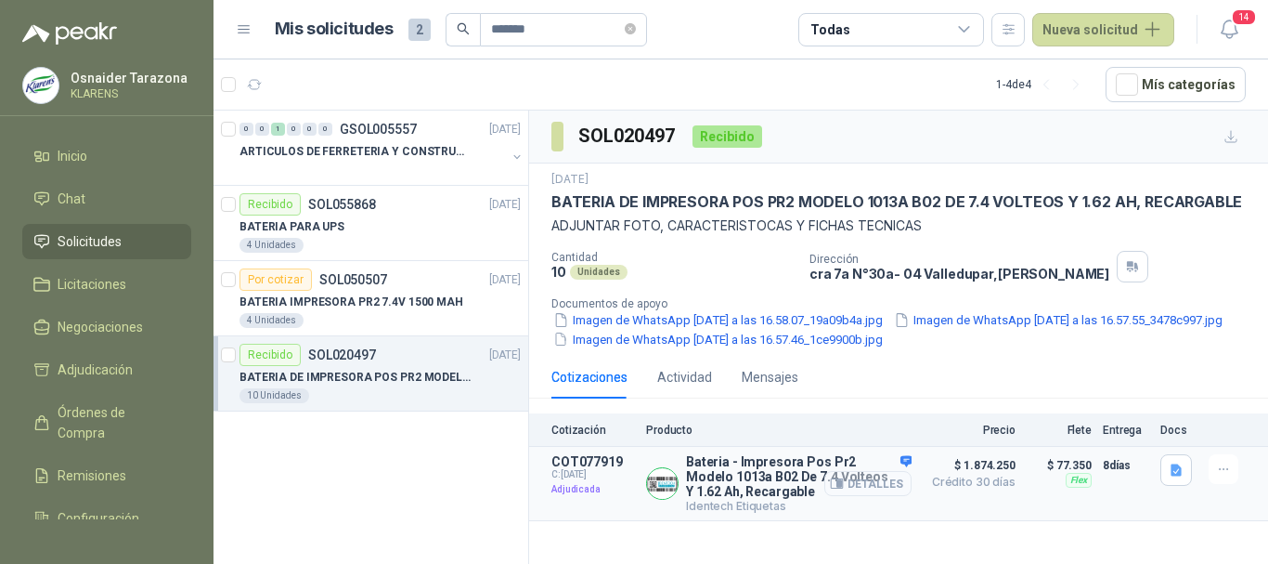
click at [880, 496] on button "Detalles" at bounding box center [867, 483] width 87 height 25
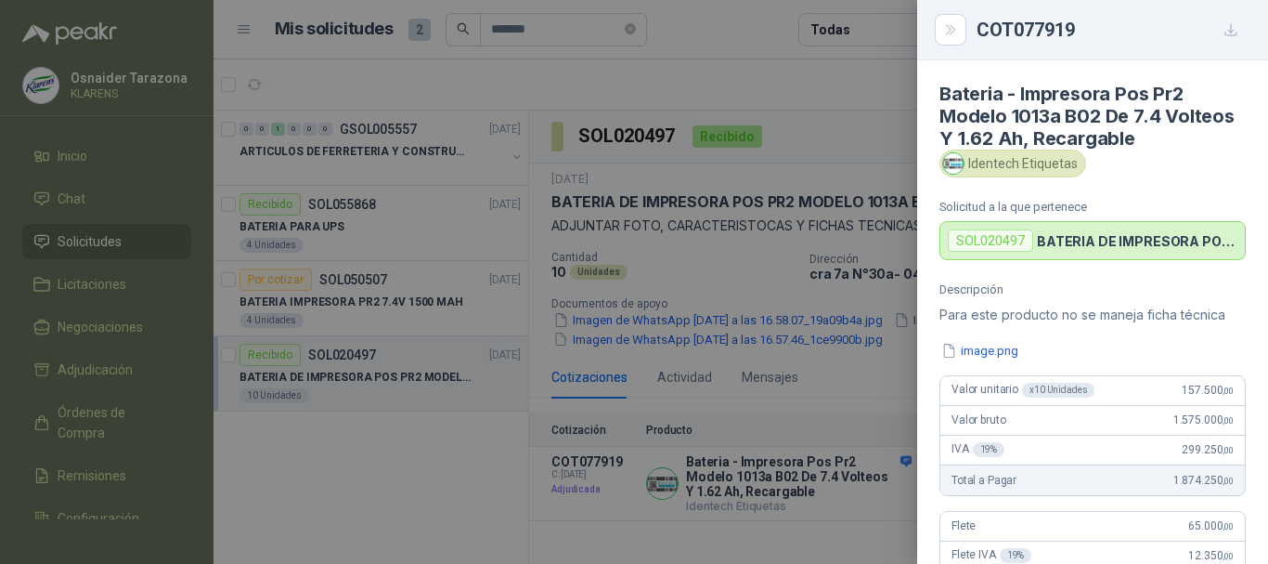
click at [1028, 169] on div "Identech Etiquetas" at bounding box center [1013, 163] width 147 height 28
drag, startPoint x: 967, startPoint y: 163, endPoint x: 1078, endPoint y: 166, distance: 111.4
click at [1078, 166] on div "Identech Etiquetas" at bounding box center [1013, 163] width 147 height 28
click at [1014, 163] on div "Identech Etiquetas" at bounding box center [1013, 163] width 147 height 28
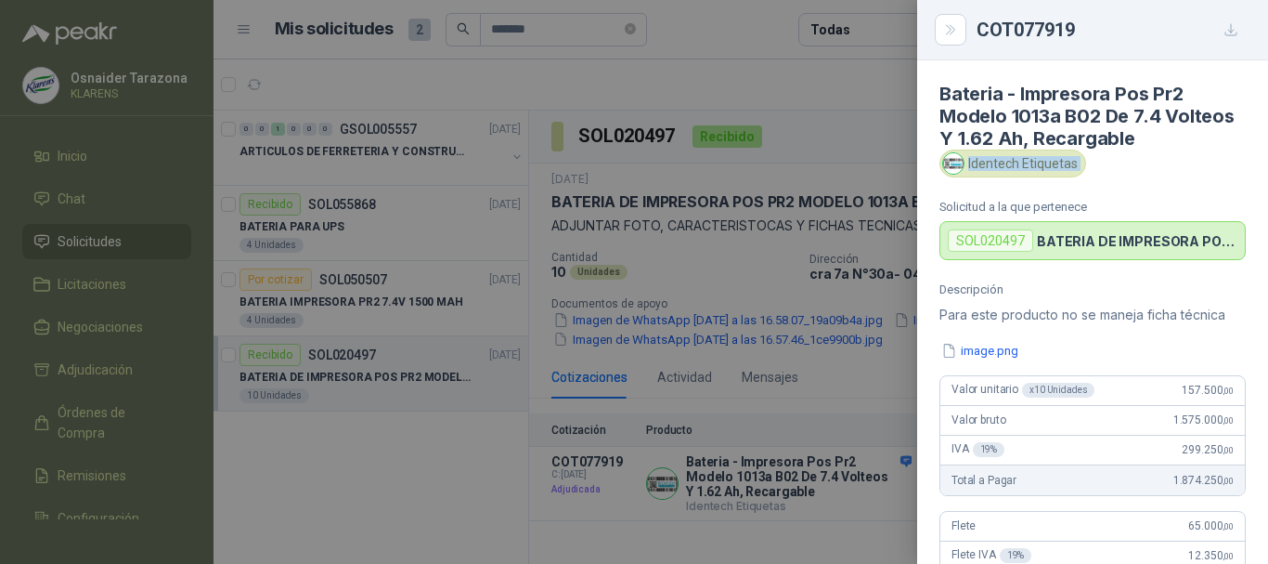
click at [1014, 163] on div "Identech Etiquetas" at bounding box center [1013, 163] width 147 height 28
copy div "Identech Etiquetas"
click at [836, 329] on div at bounding box center [634, 282] width 1268 height 564
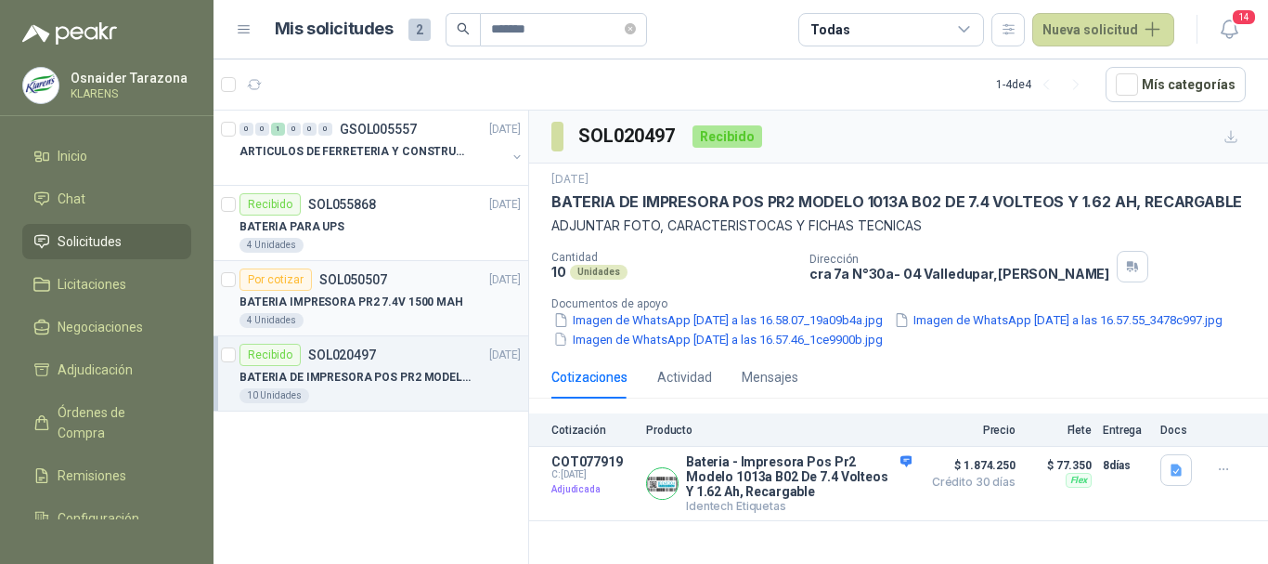
click at [386, 307] on p "BATERIA IMPRESORA PR2 7.4V 1500 MAH" at bounding box center [352, 302] width 224 height 18
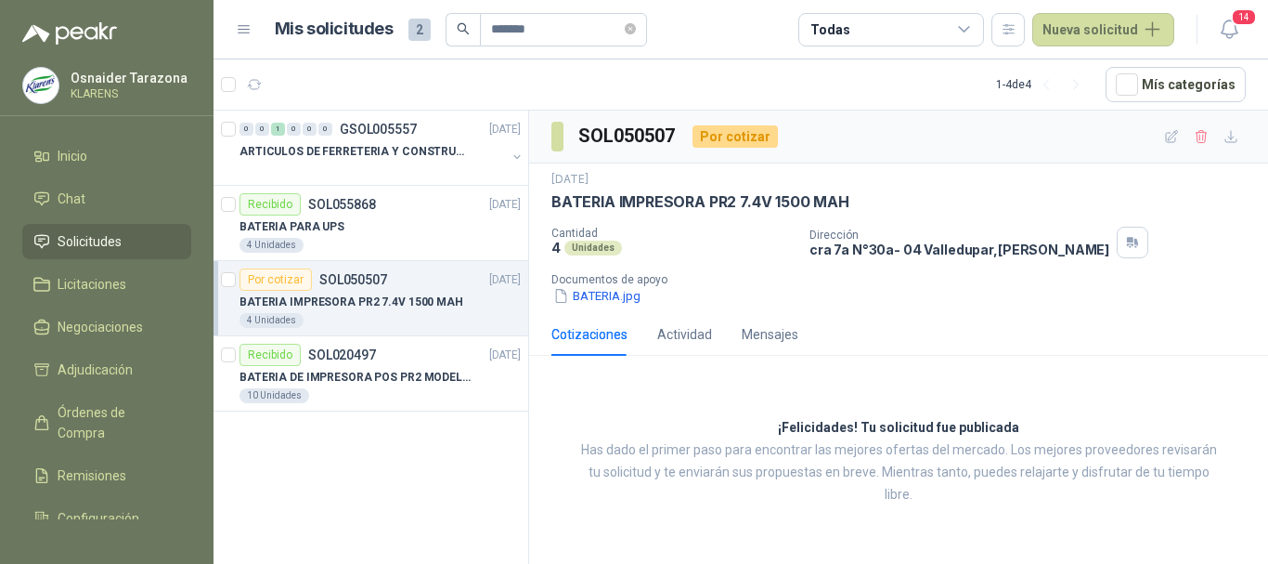
click at [607, 283] on p "Documentos de apoyo" at bounding box center [905, 279] width 709 height 13
click at [610, 292] on button "BATERIA.jpg" at bounding box center [596, 295] width 91 height 19
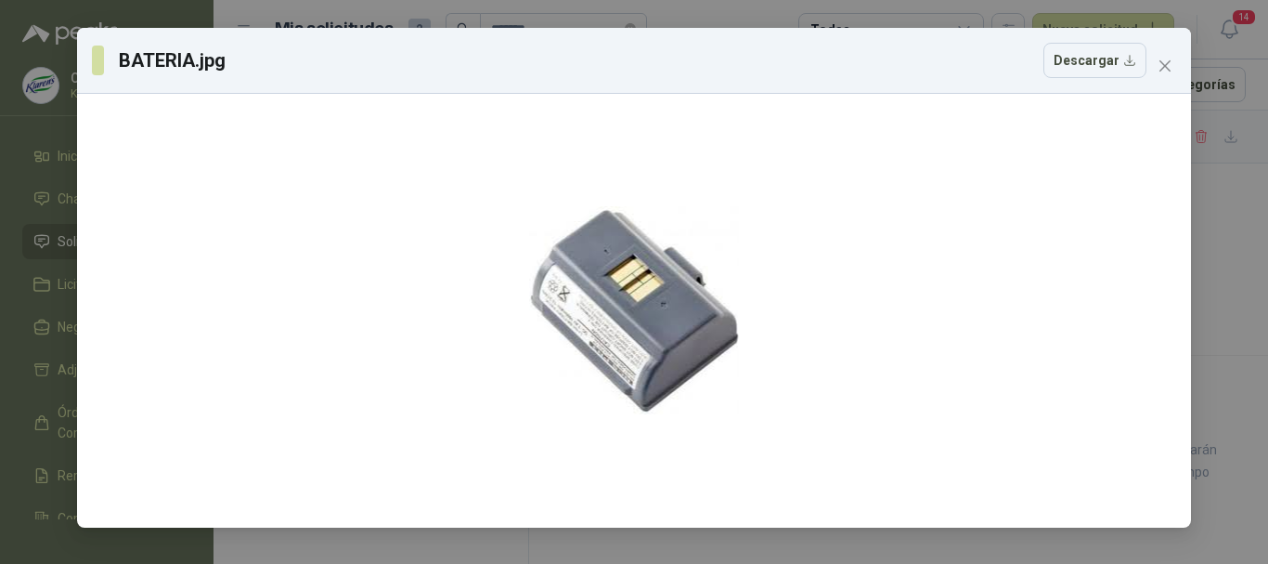
click at [0, 249] on div "BATERIA.jpg Descargar" at bounding box center [634, 282] width 1268 height 564
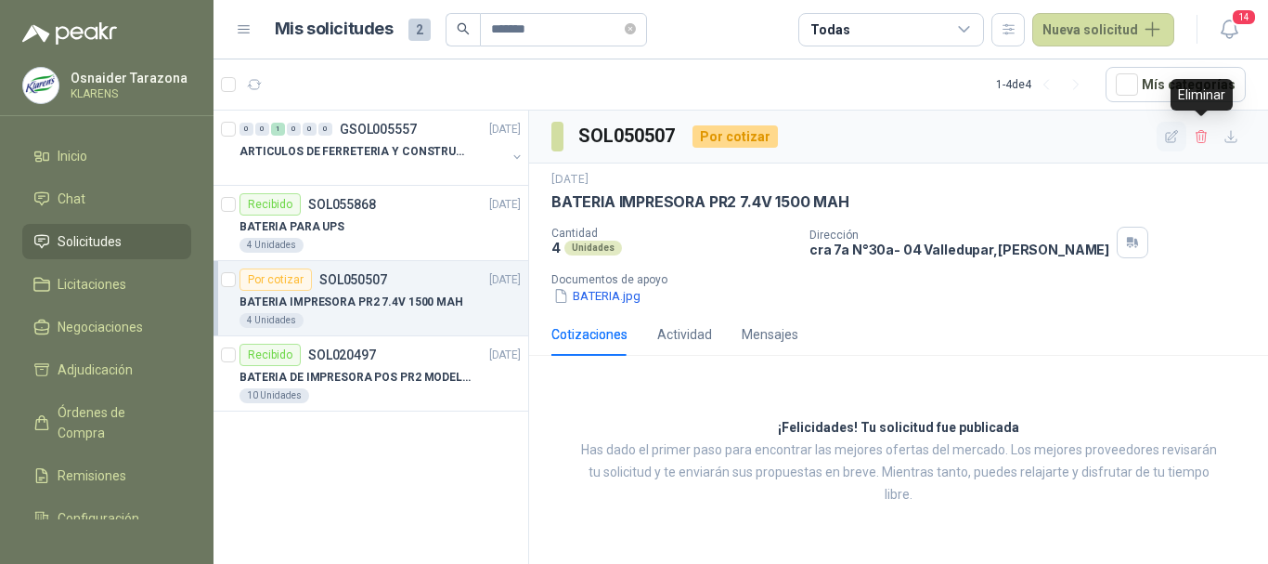
click at [1173, 138] on icon "button" at bounding box center [1172, 137] width 16 height 16
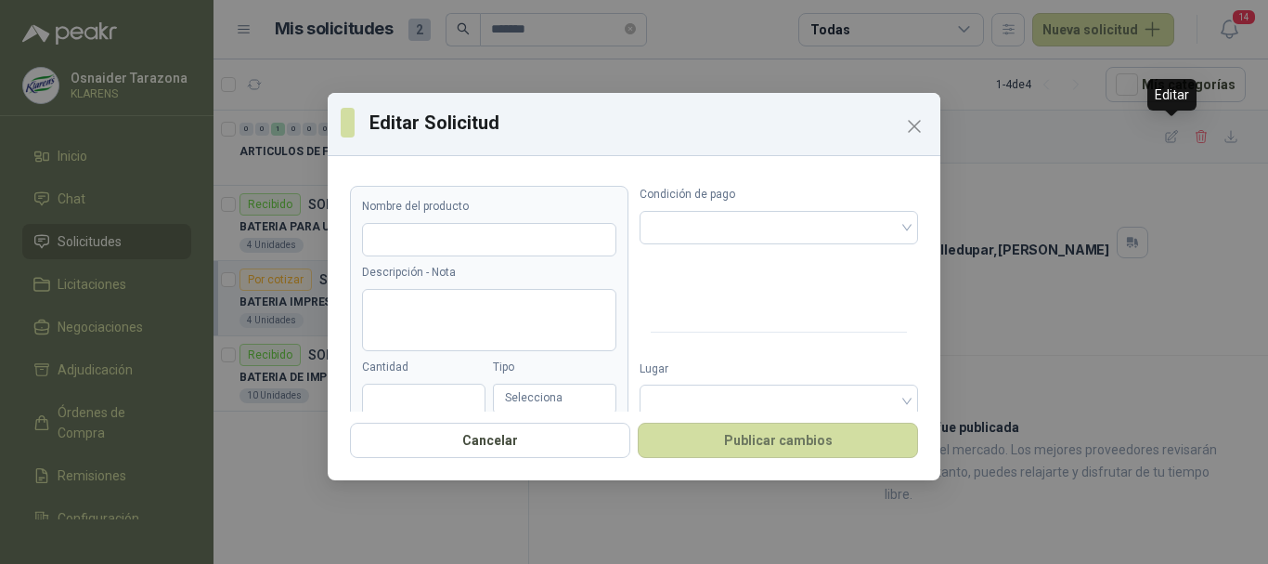
type input "**********"
type input "*"
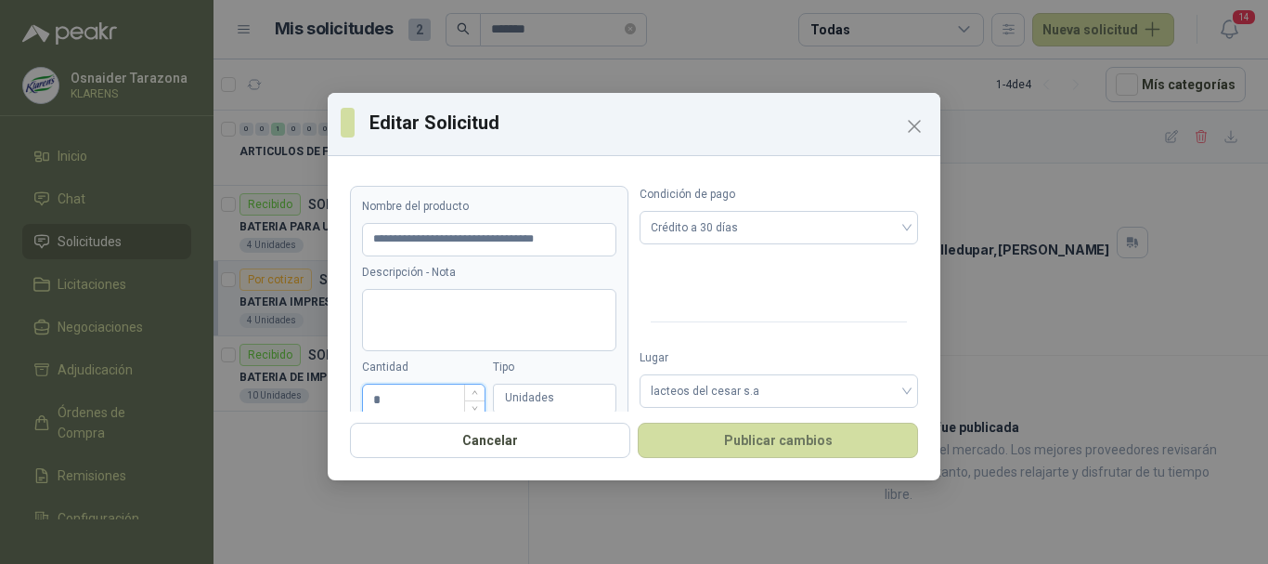
click at [395, 399] on input "*" at bounding box center [424, 400] width 122 height 32
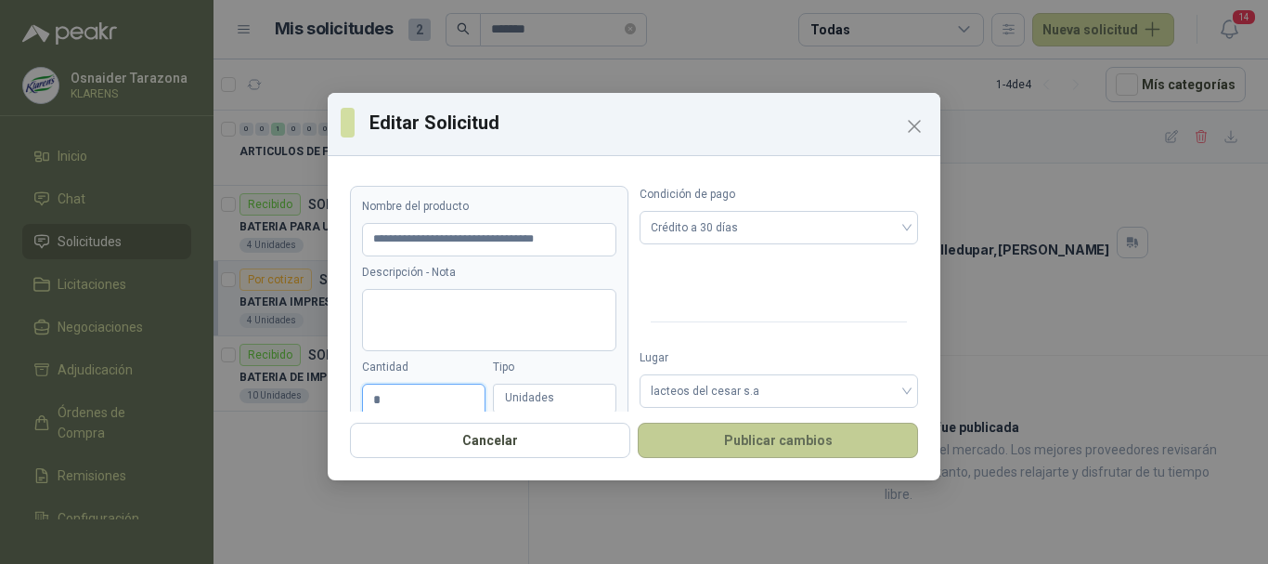
type input "*"
click at [777, 442] on button "Publicar cambios" at bounding box center [778, 439] width 280 height 35
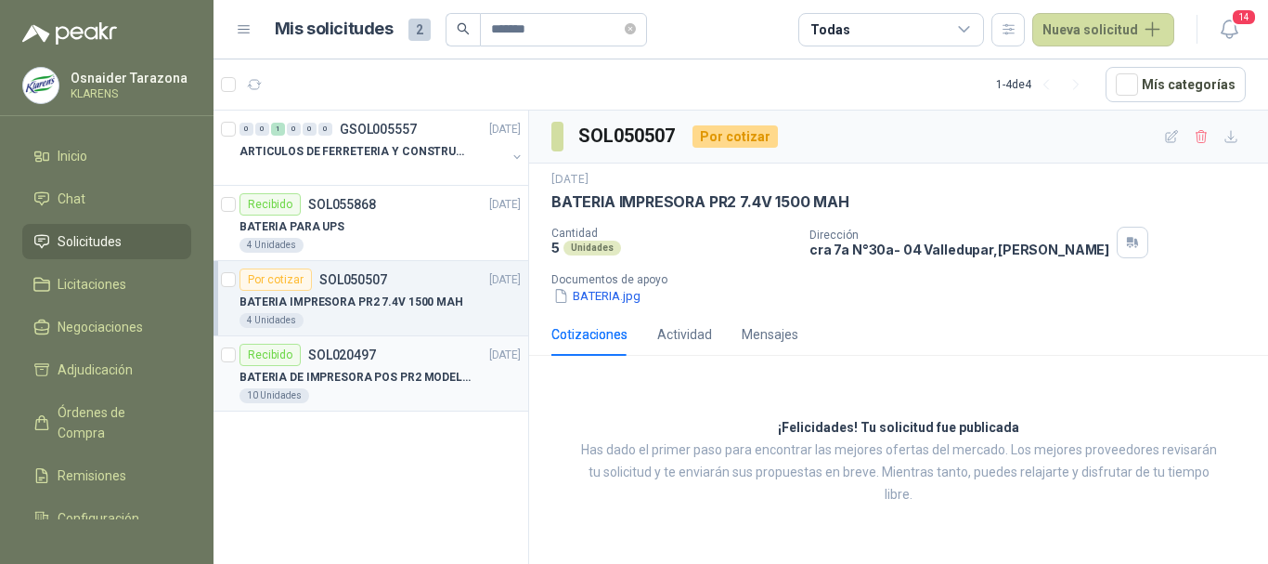
click at [370, 370] on p "BATERIA DE IMPRESORA POS PR2 MODELO 1013A B02 DE 7.4 VOLTEOS Y 1.62 AH, RECARGA…" at bounding box center [355, 378] width 231 height 18
